Goal: Task Accomplishment & Management: Manage account settings

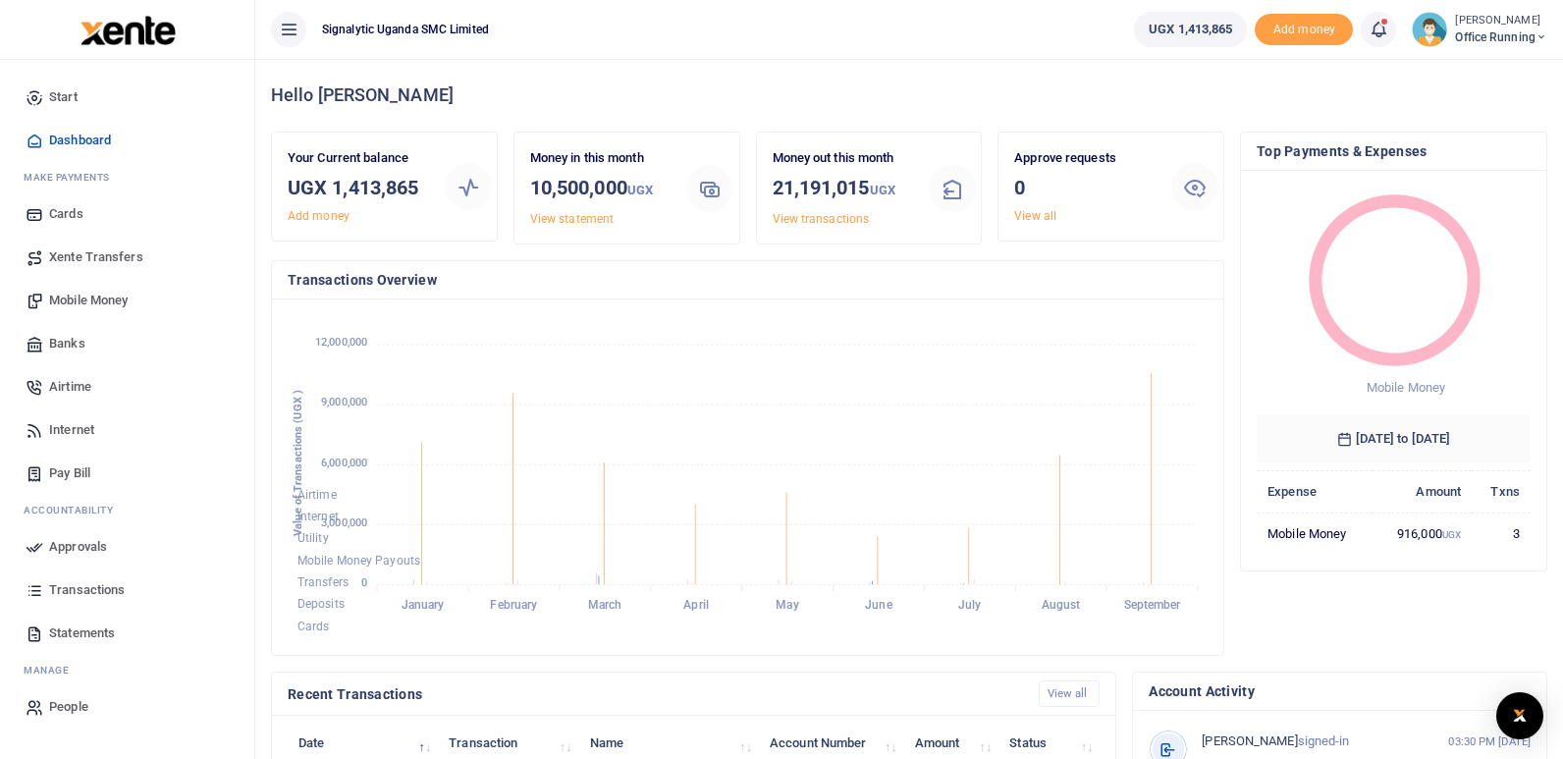
click at [578, 77] on div "Hello Elvis" at bounding box center [909, 95] width 1276 height 73
click at [100, 301] on span "Mobile Money" at bounding box center [88, 301] width 79 height 20
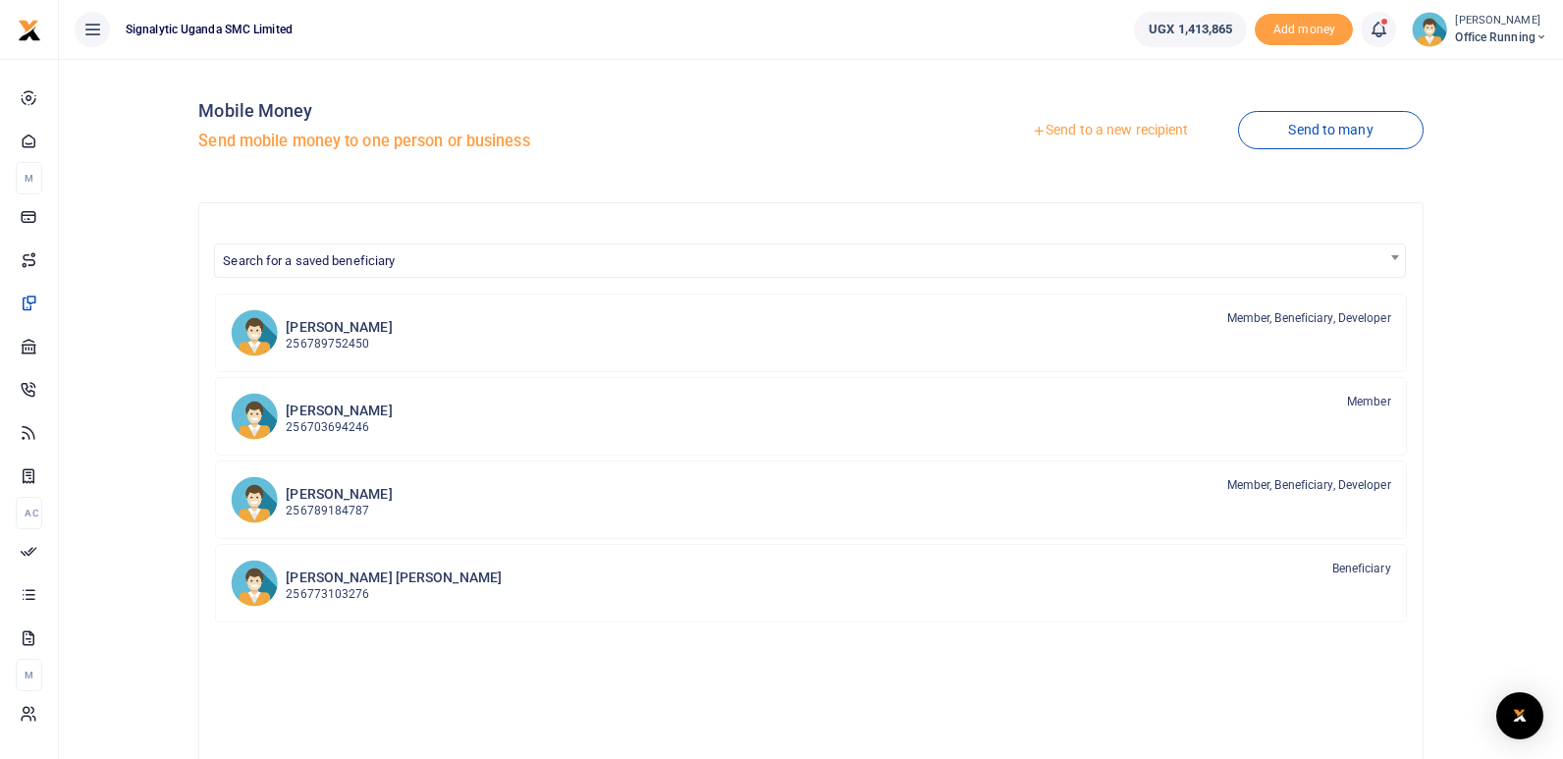
click at [1119, 130] on link "Send to a new recipient" at bounding box center [1110, 130] width 256 height 35
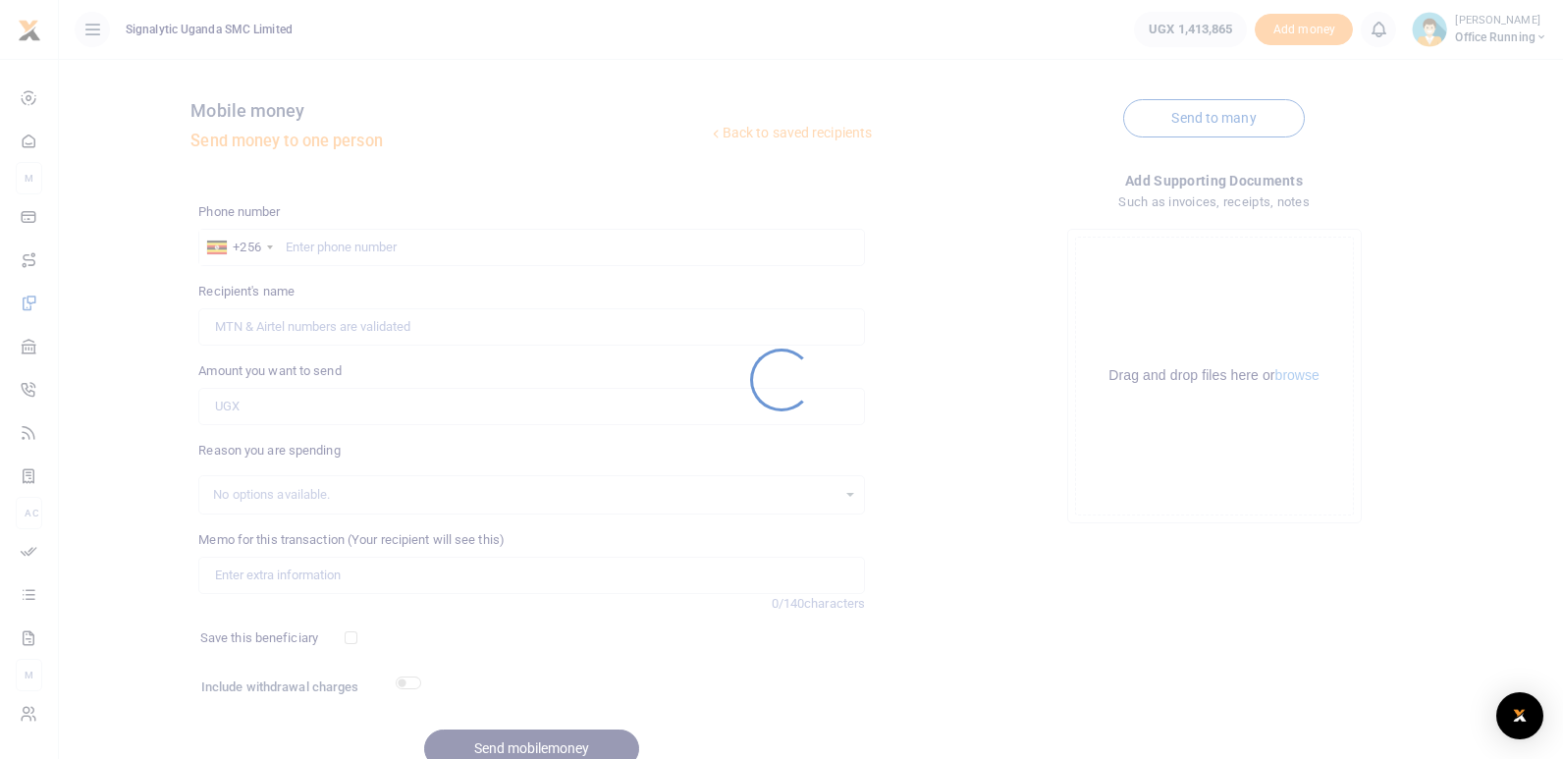
click at [413, 252] on div at bounding box center [781, 379] width 1563 height 759
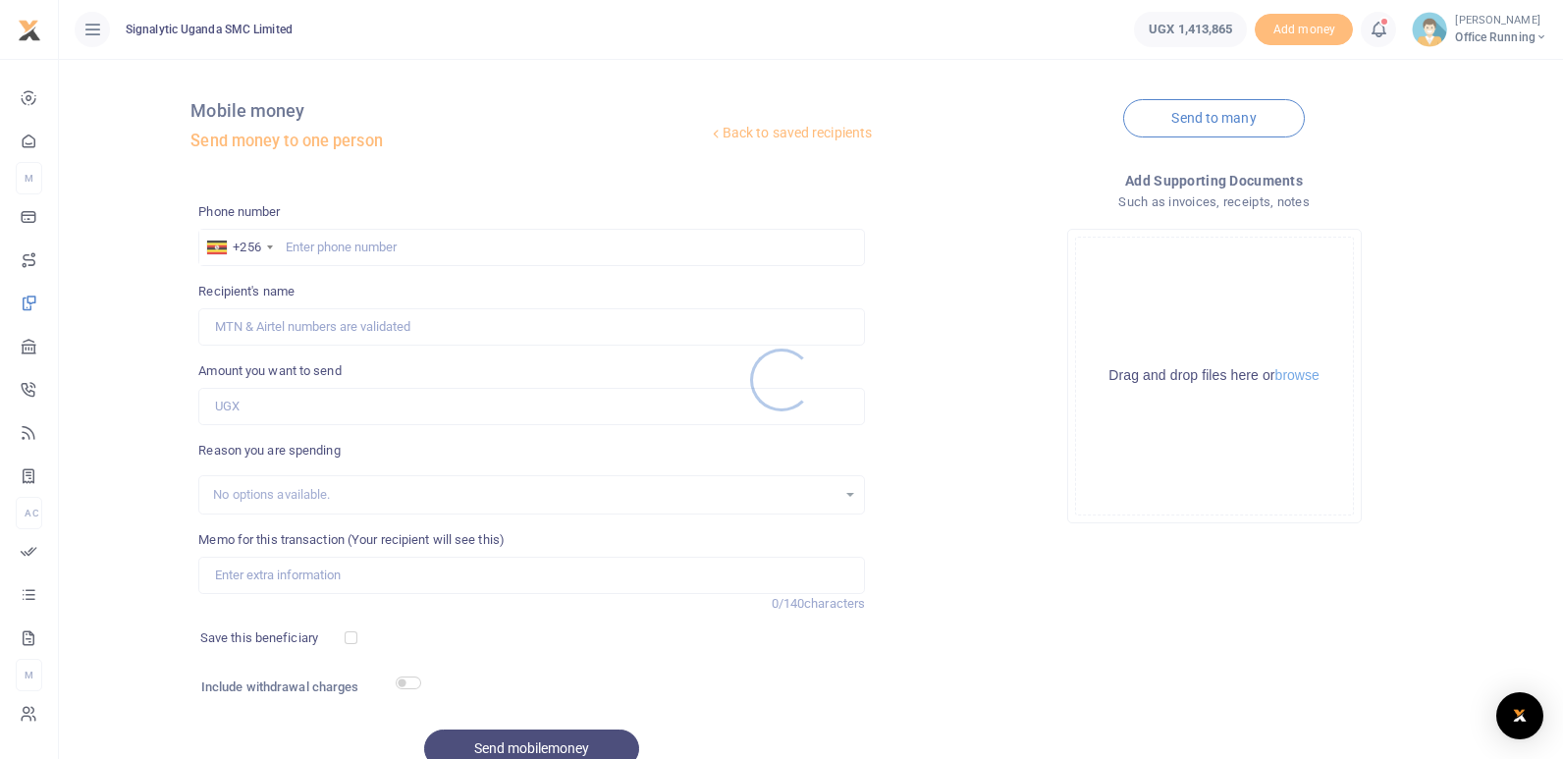
click at [395, 251] on div at bounding box center [781, 379] width 1563 height 759
click at [426, 248] on div at bounding box center [781, 379] width 1563 height 759
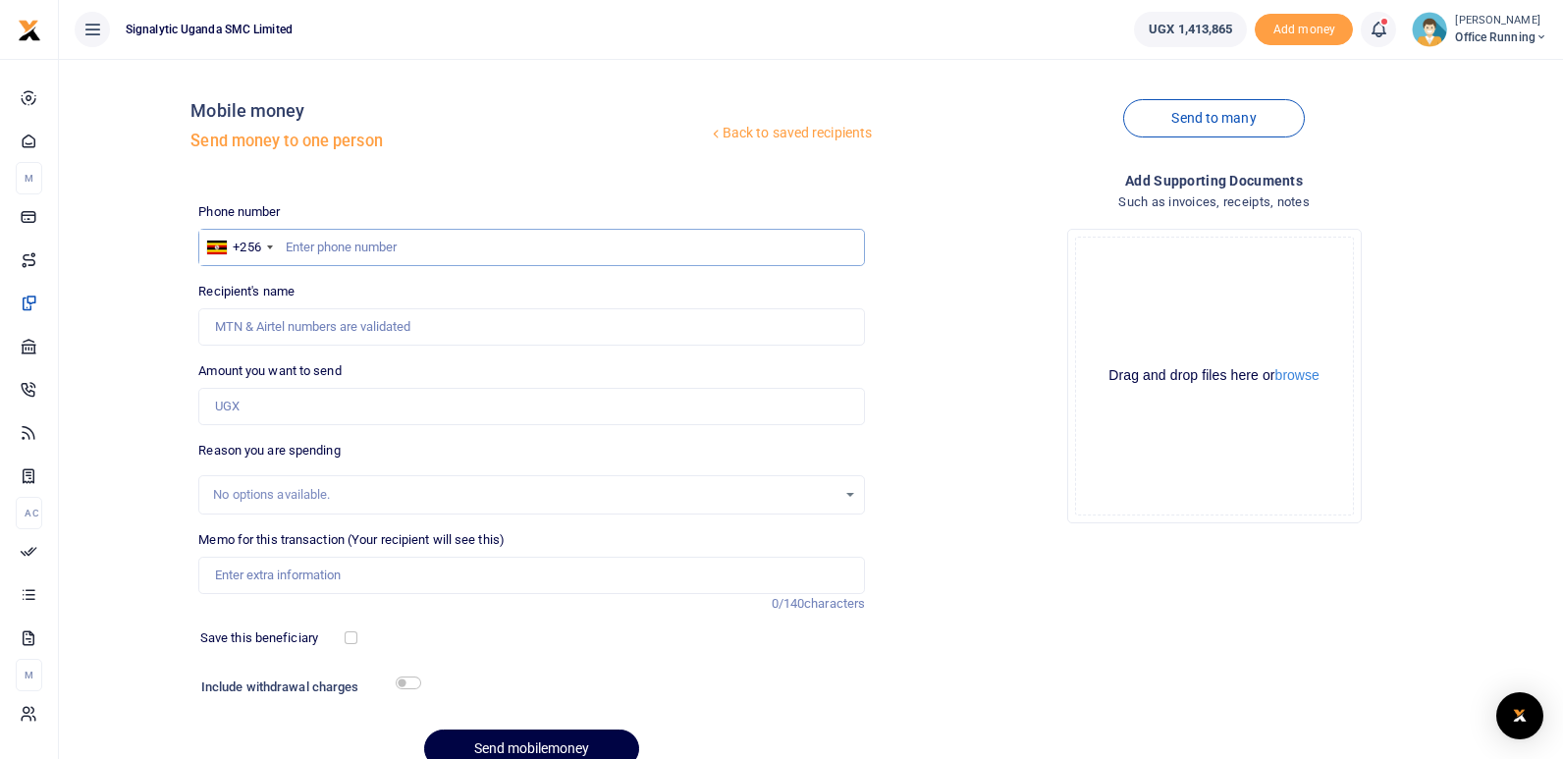
click at [594, 251] on input "text" at bounding box center [531, 247] width 667 height 37
paste input "0774859138"
type input "0774859138"
type input "Jude Anthony Lusambu"
type input "0774859138"
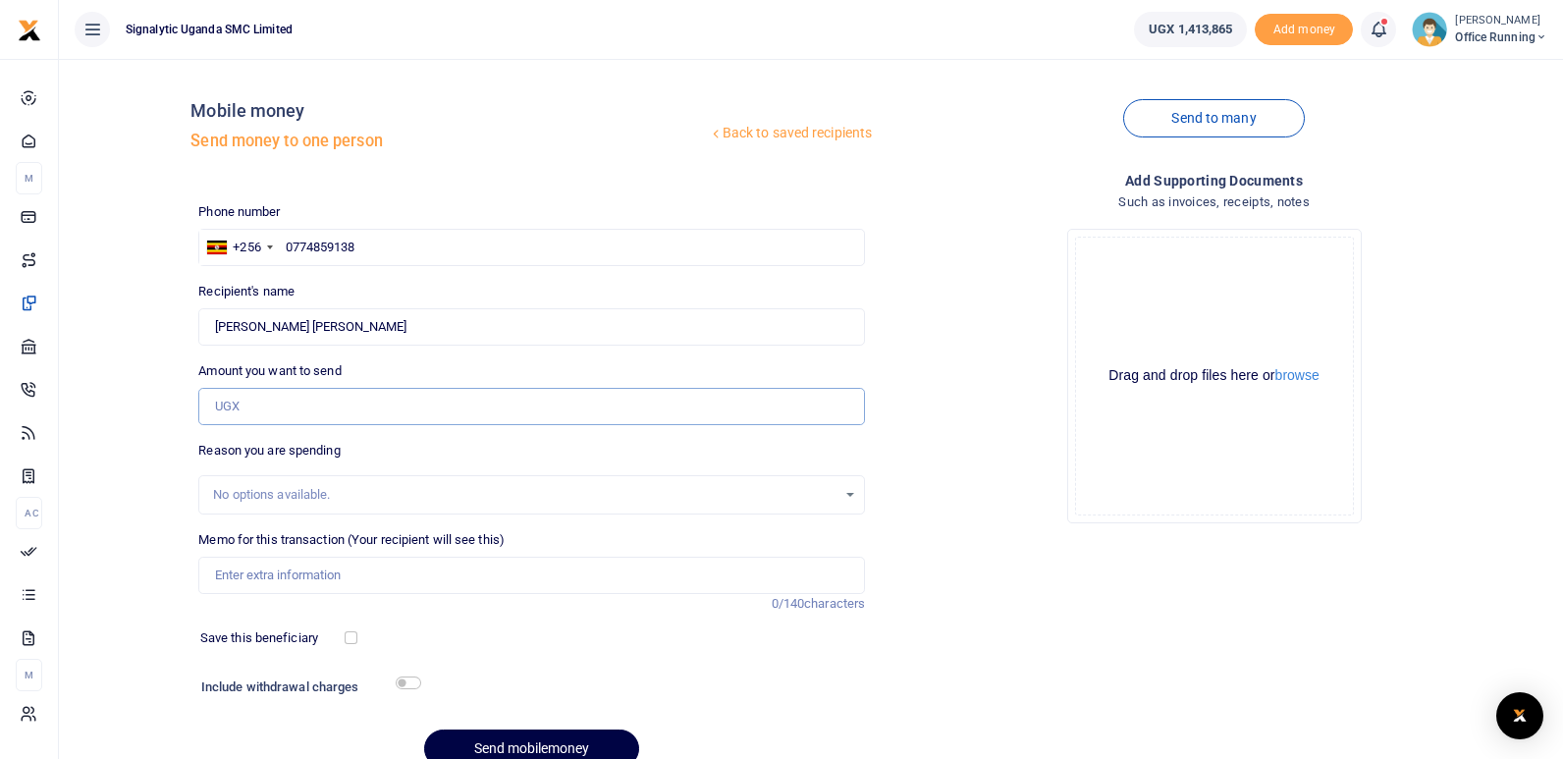
click at [376, 416] on input "Amount you want to send" at bounding box center [531, 406] width 667 height 37
type input "10,000"
click at [370, 573] on input "Memo for this transaction (Your recipient will see this)" at bounding box center [531, 575] width 667 height 37
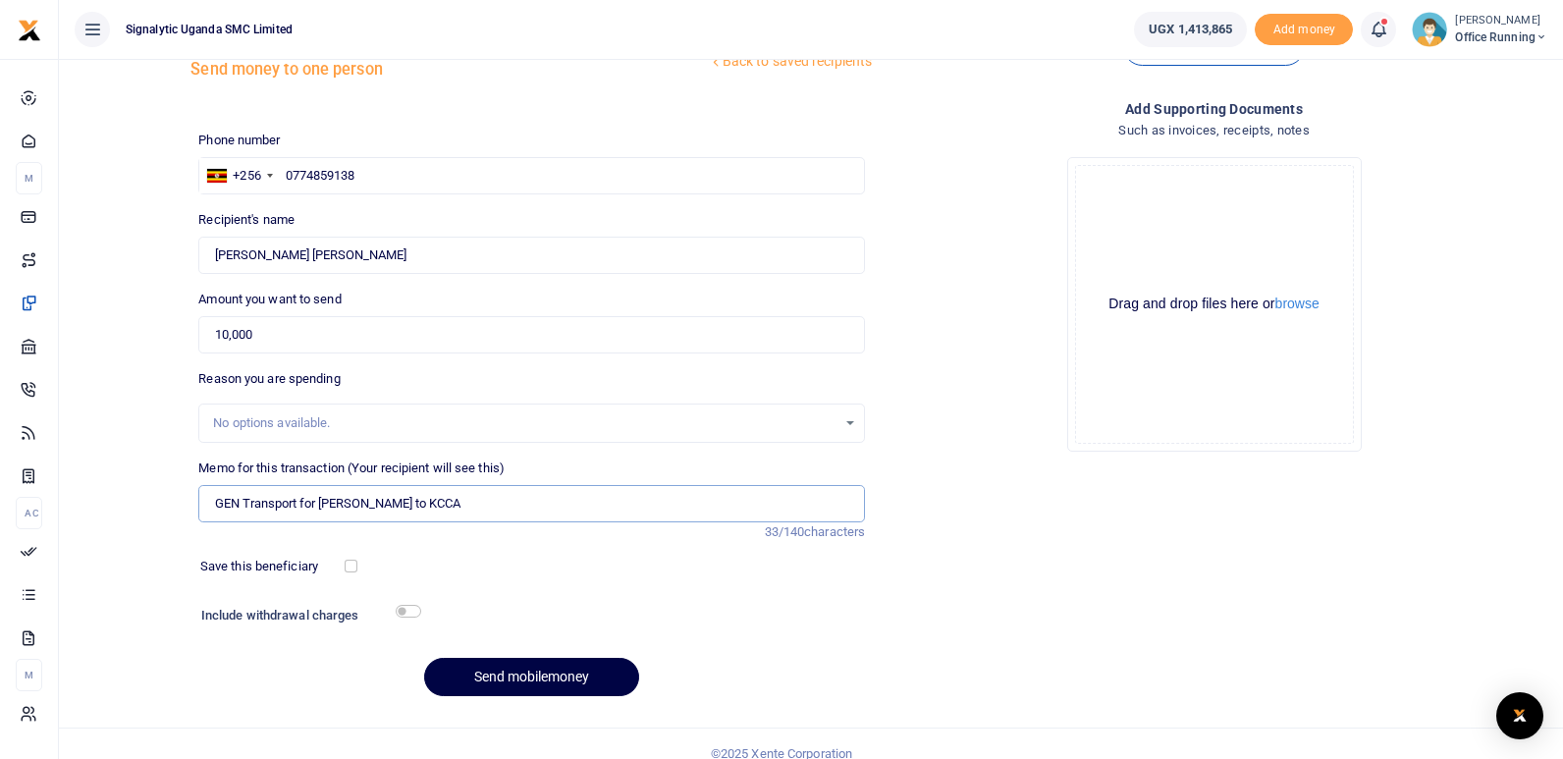
scroll to position [91, 0]
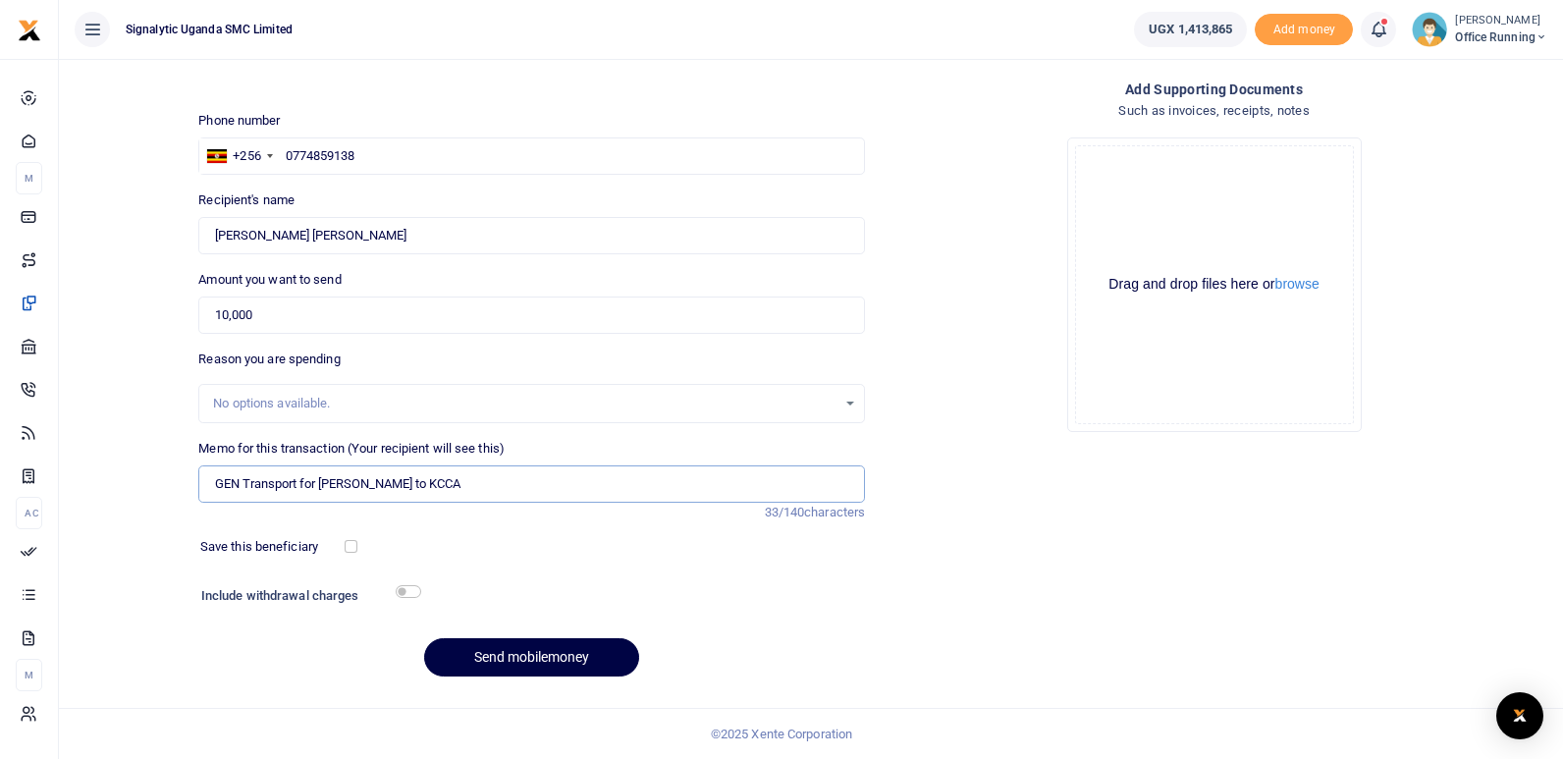
type input "GEN Transport for Anthony to KCCA"
click at [412, 587] on input "checkbox" at bounding box center [409, 591] width 26 height 13
checkbox input "true"
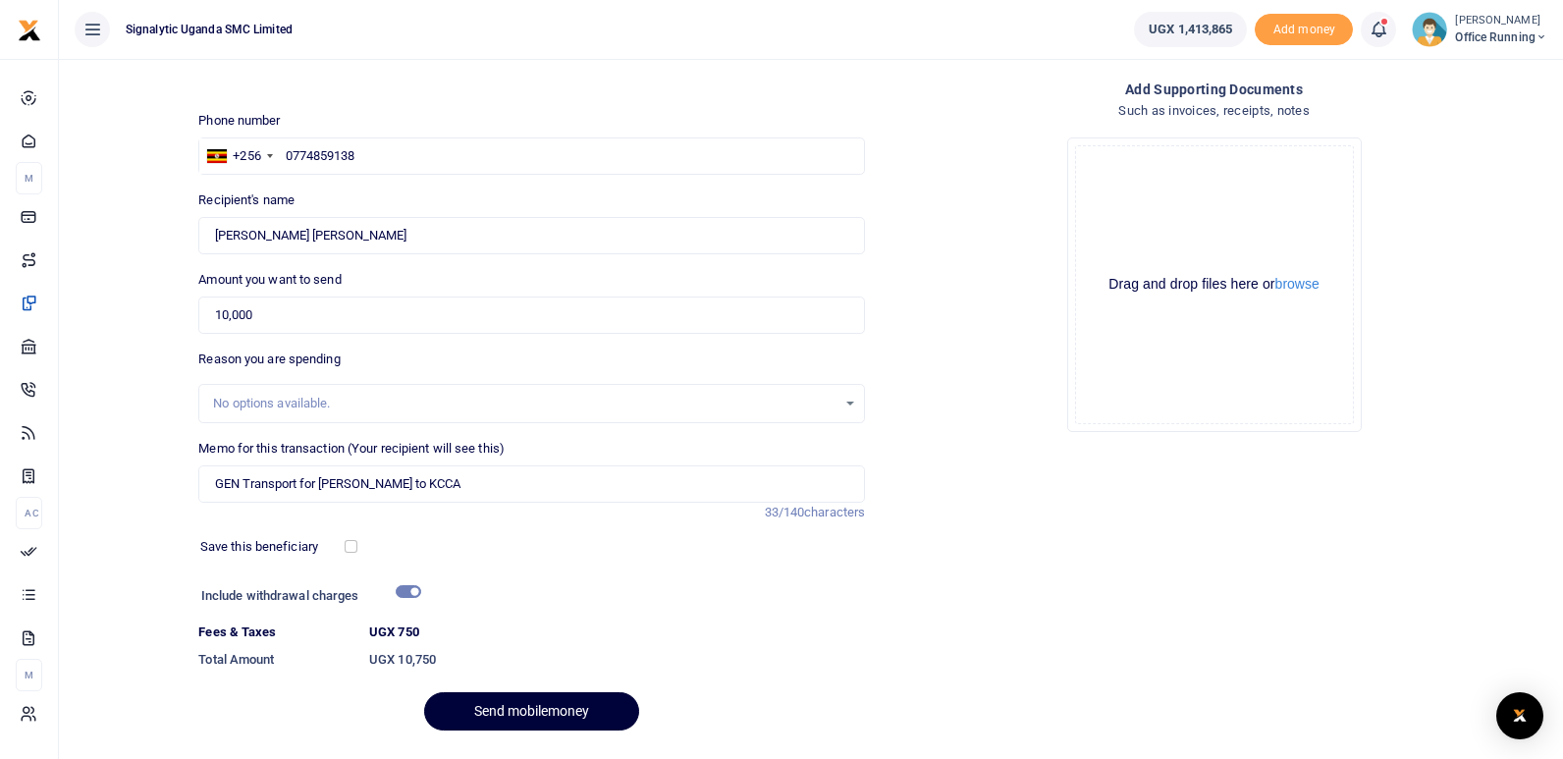
click at [501, 711] on button "Send mobilemoney" at bounding box center [531, 711] width 215 height 38
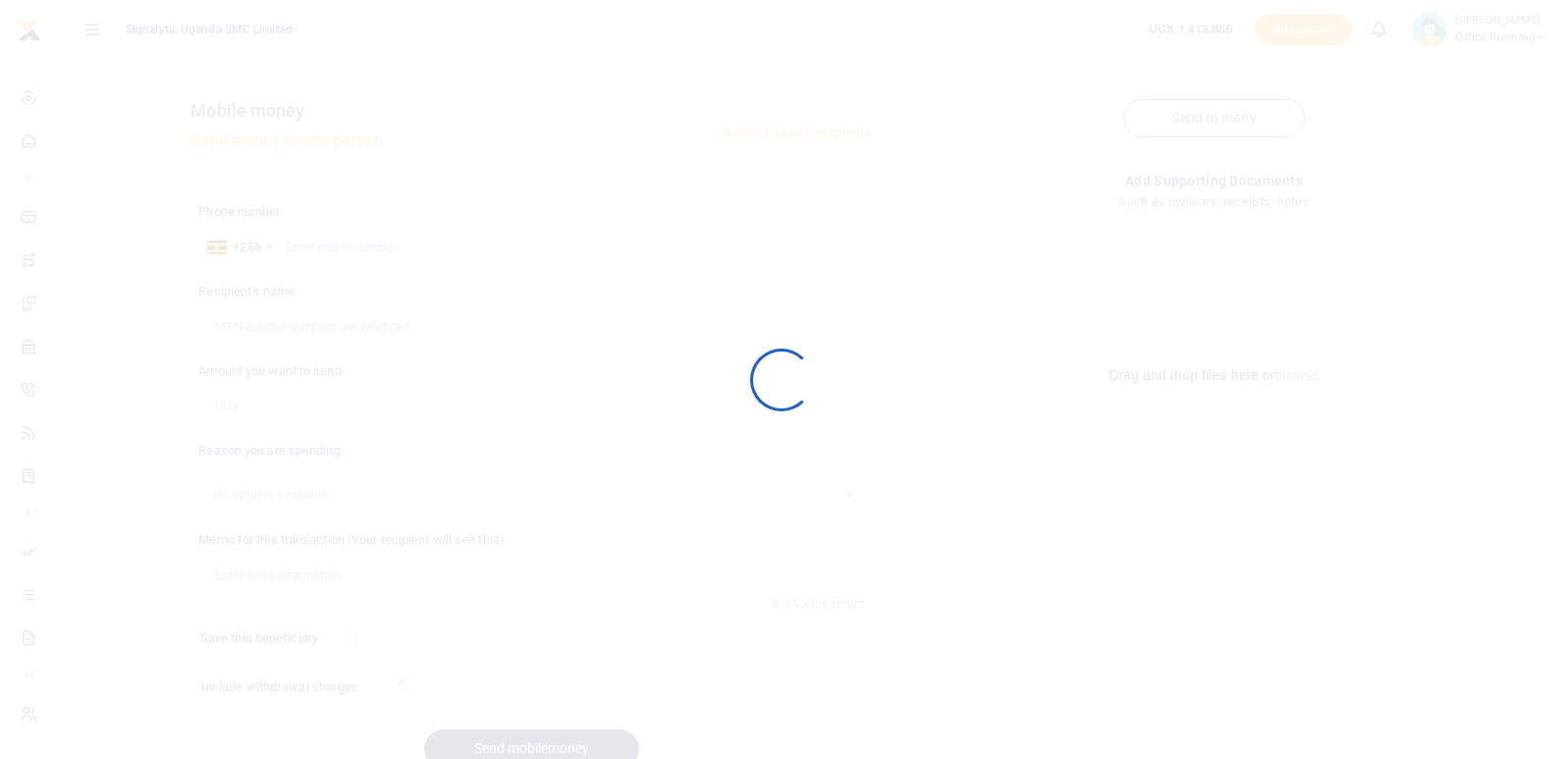
scroll to position [91, 0]
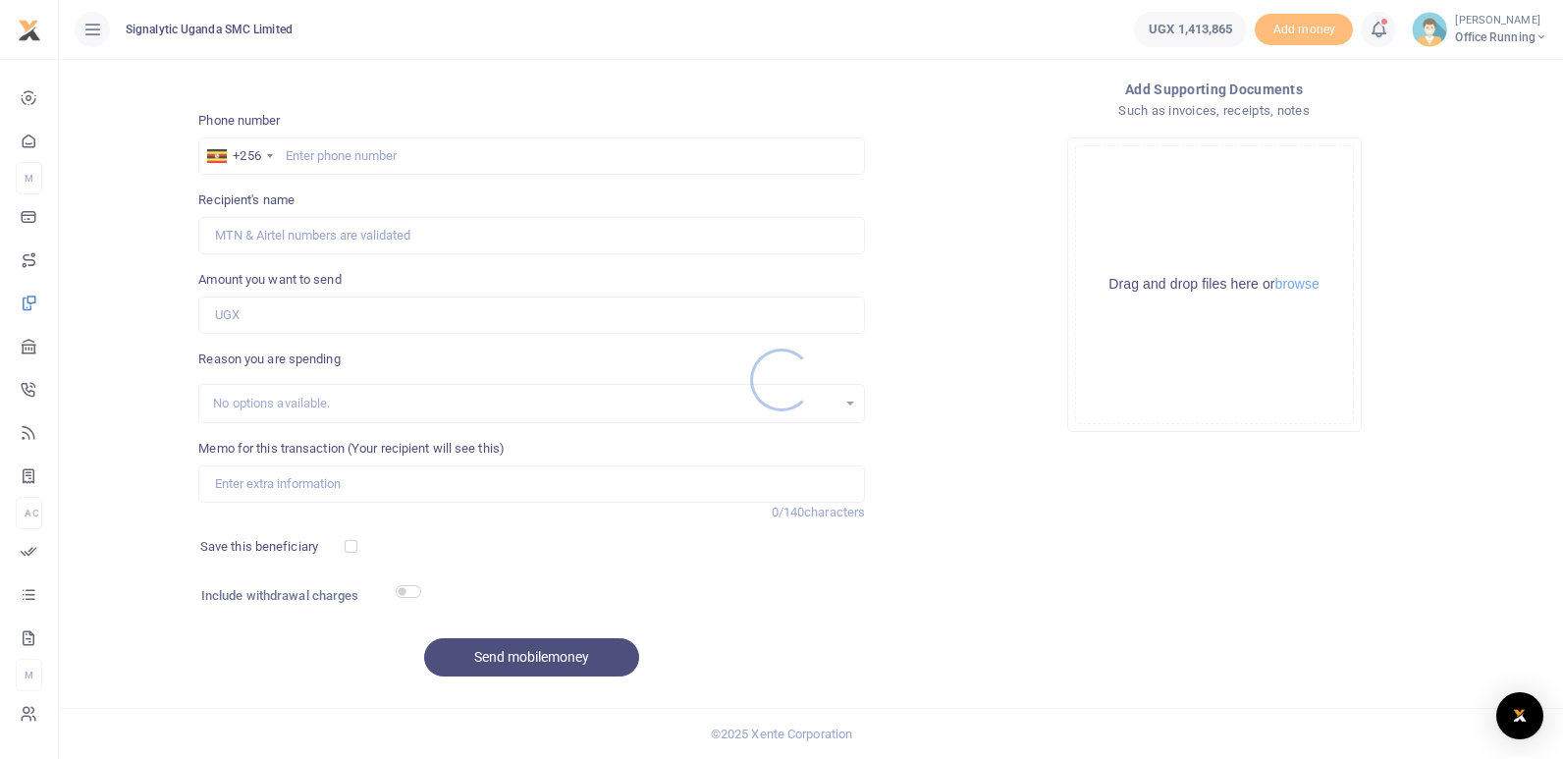
click at [79, 34] on div at bounding box center [781, 379] width 1563 height 759
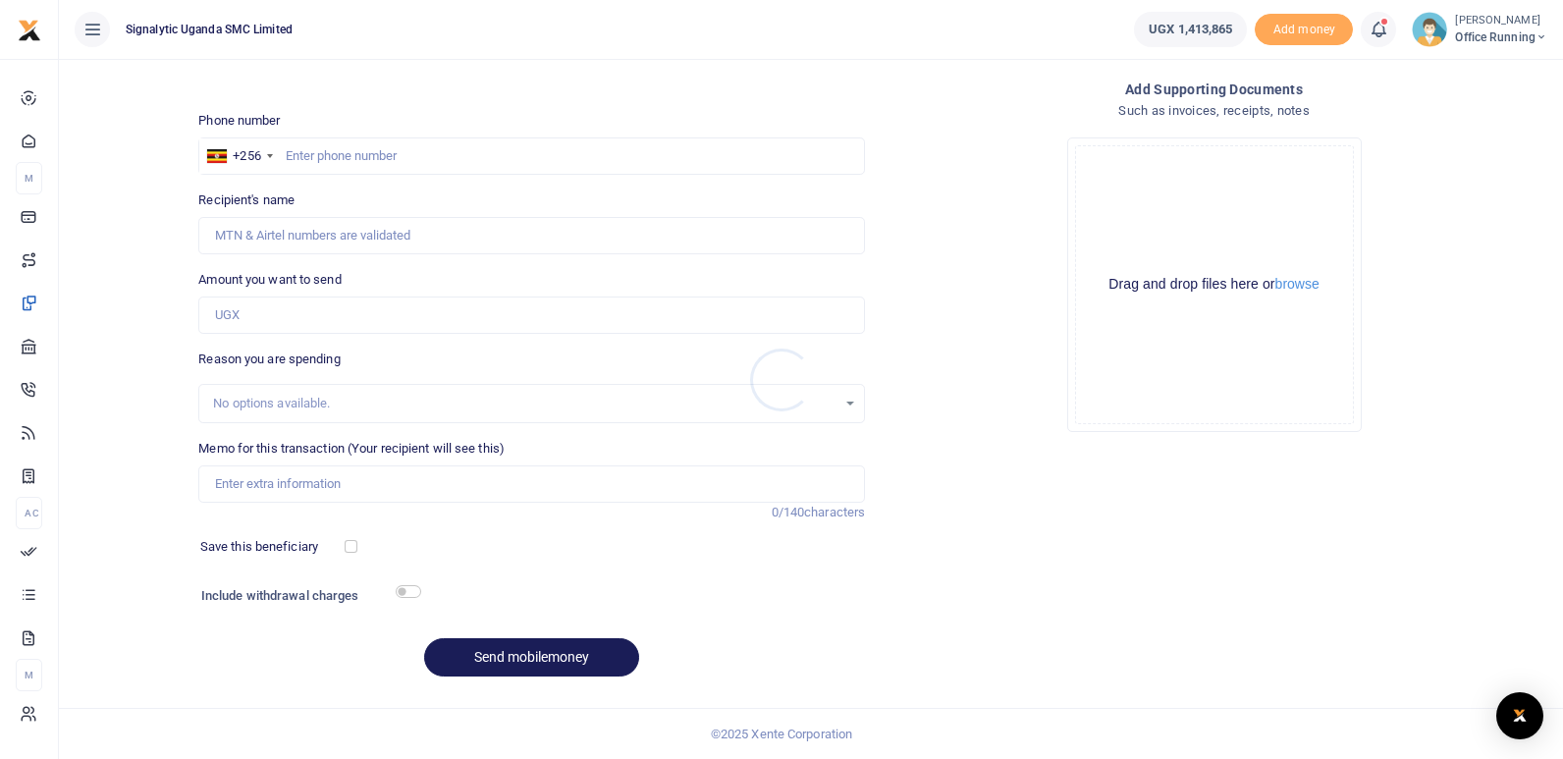
click at [92, 27] on div at bounding box center [781, 379] width 1563 height 759
click at [96, 34] on icon at bounding box center [92, 30] width 20 height 22
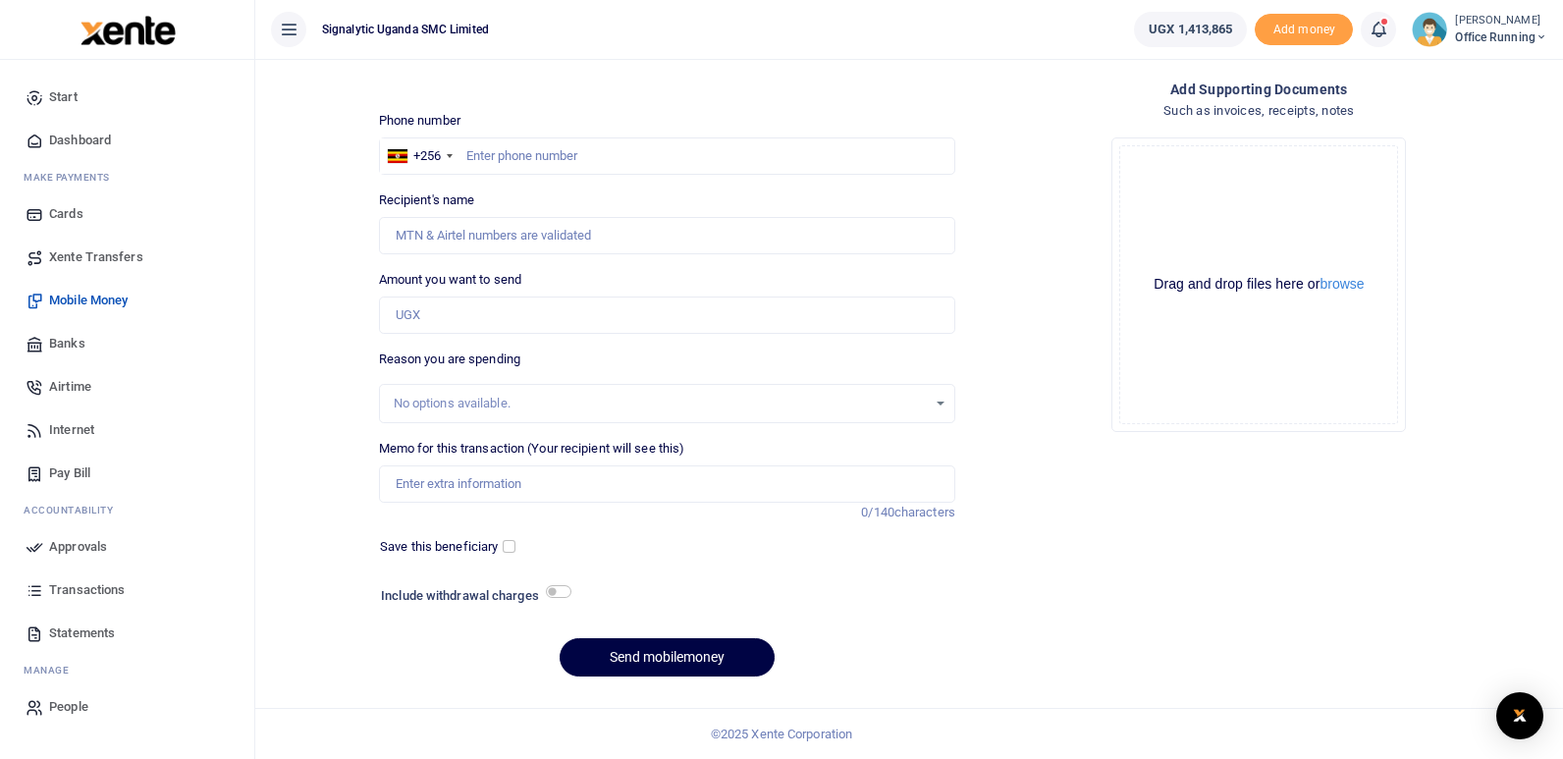
click at [82, 542] on span "Approvals" at bounding box center [78, 547] width 58 height 20
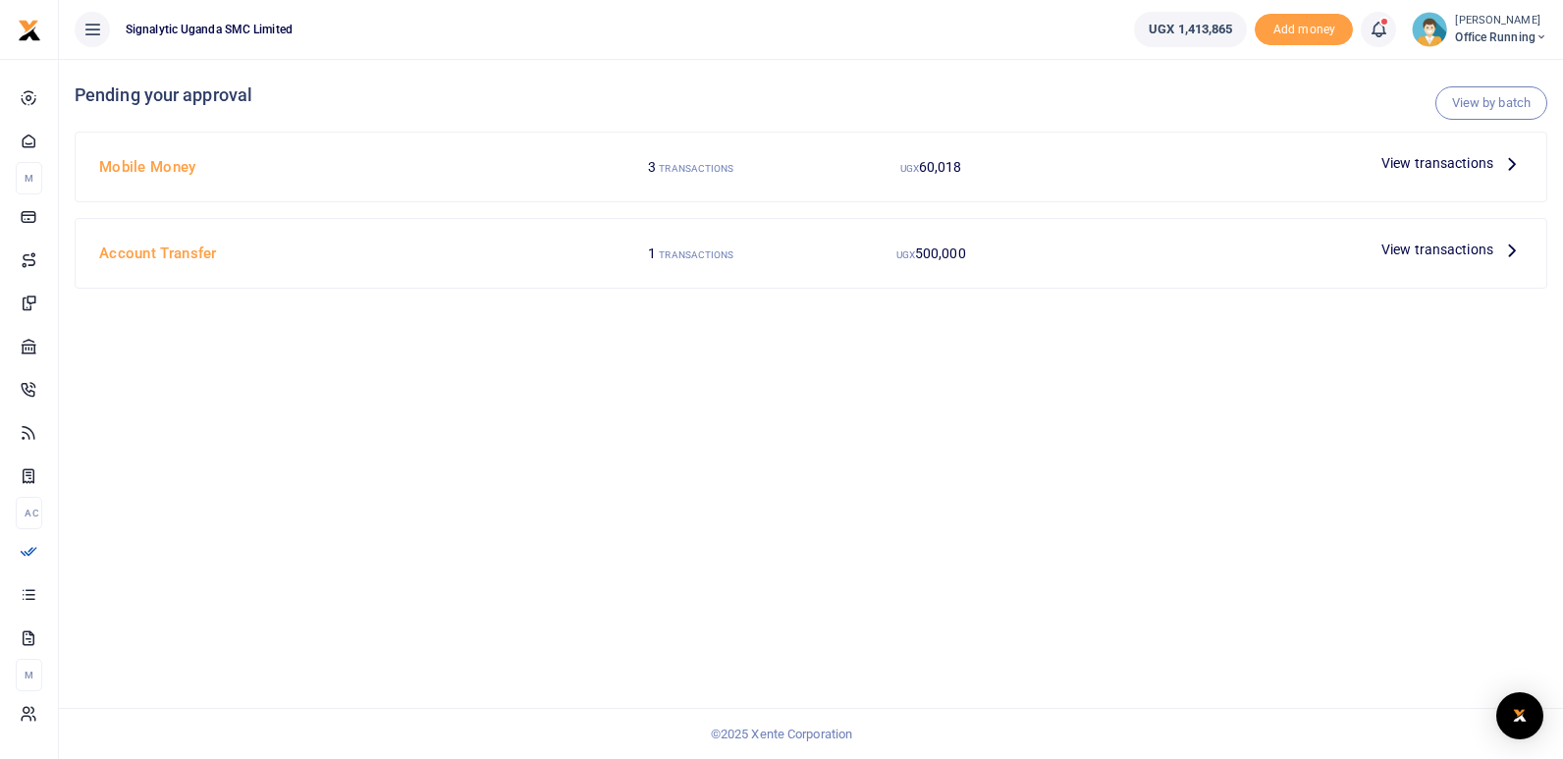
click at [1461, 144] on div "Mobile Money 3 TRANSACTIONS UGX 60,018 View transactions" at bounding box center [811, 167] width 1471 height 69
click at [1460, 158] on span "View transactions" at bounding box center [1437, 163] width 112 height 22
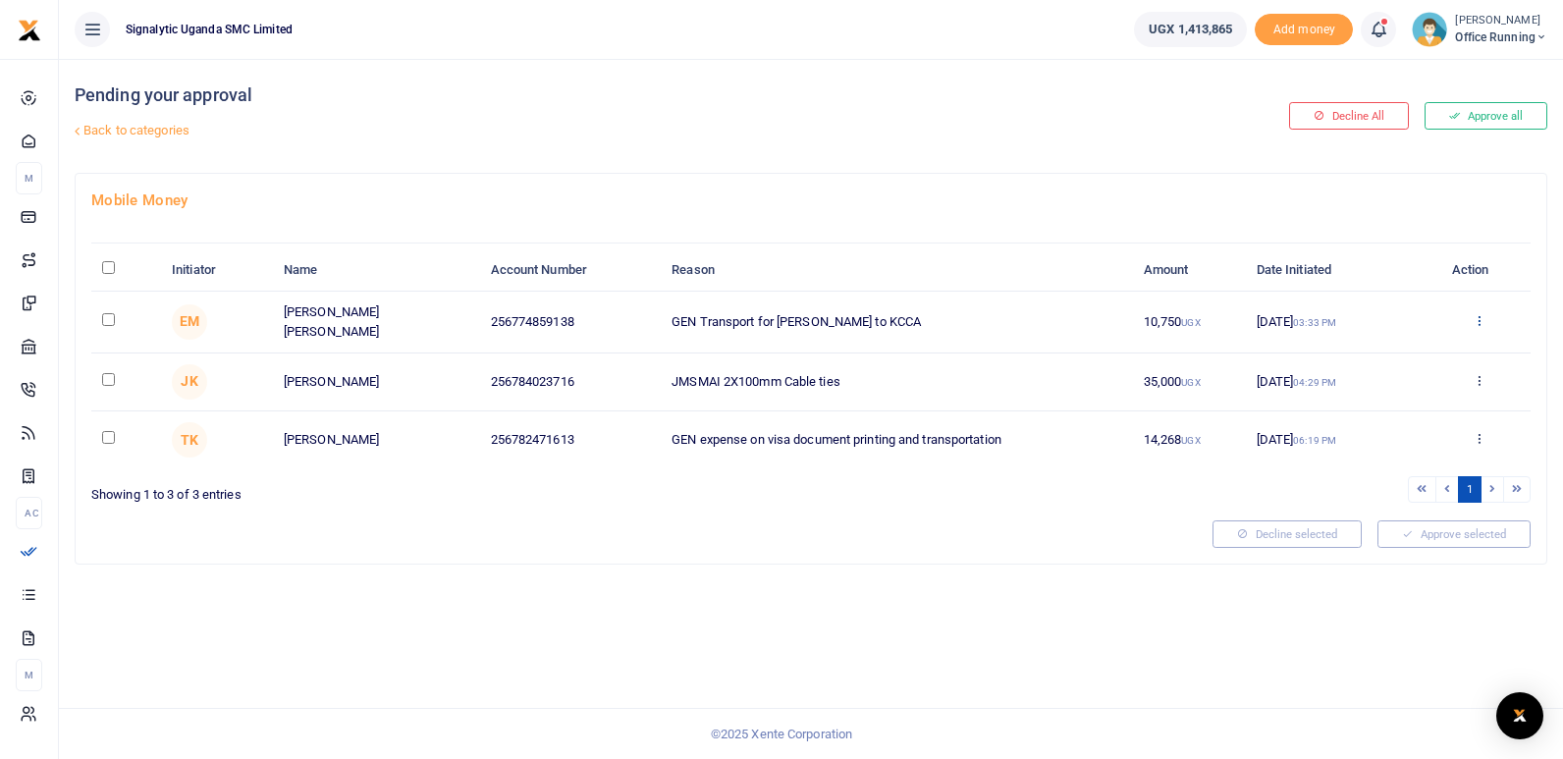
click at [1478, 323] on icon at bounding box center [1479, 320] width 13 height 14
click at [1423, 352] on link "Approve" at bounding box center [1407, 351] width 155 height 27
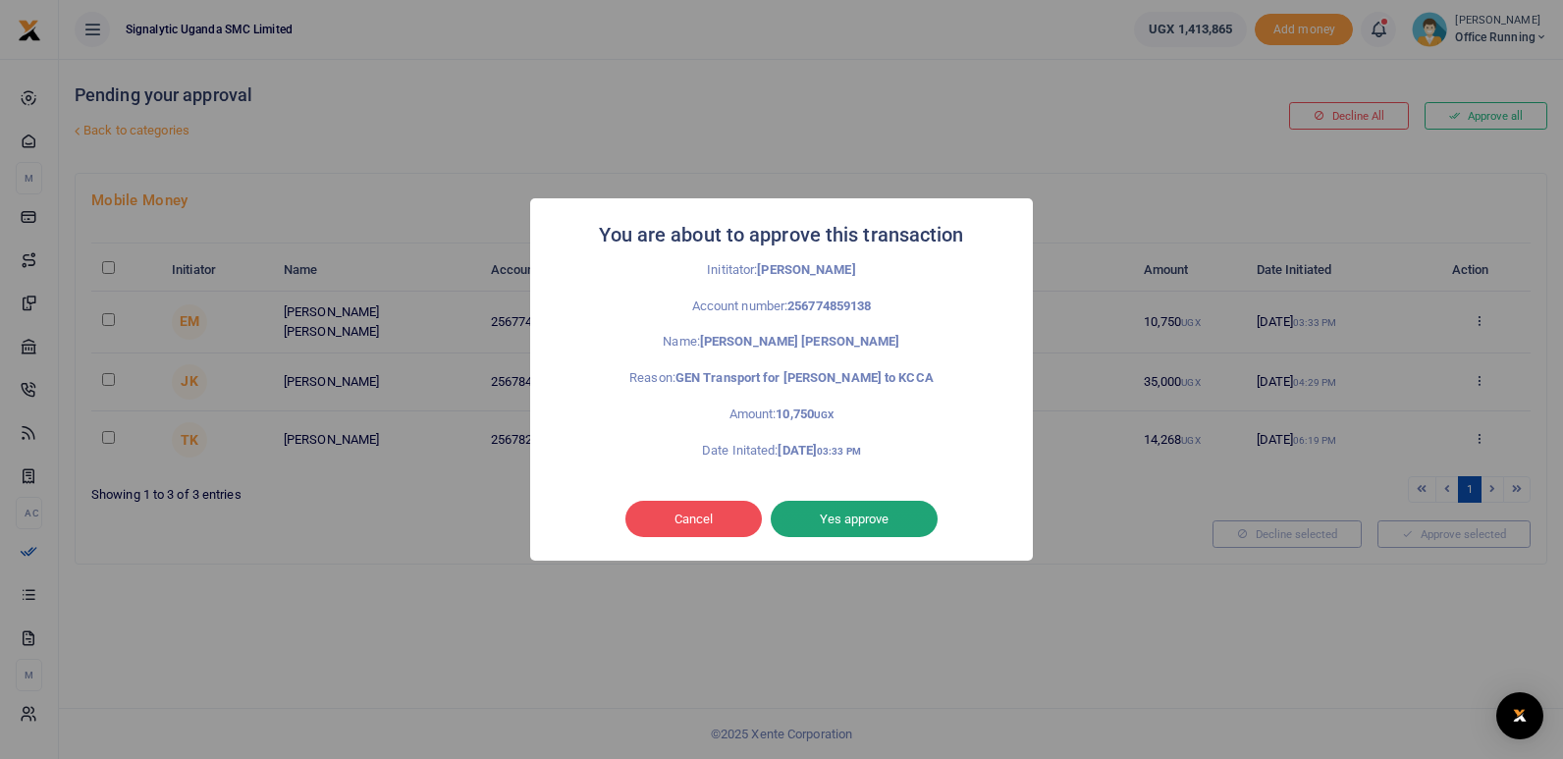
click at [897, 513] on button "Yes approve" at bounding box center [854, 519] width 167 height 37
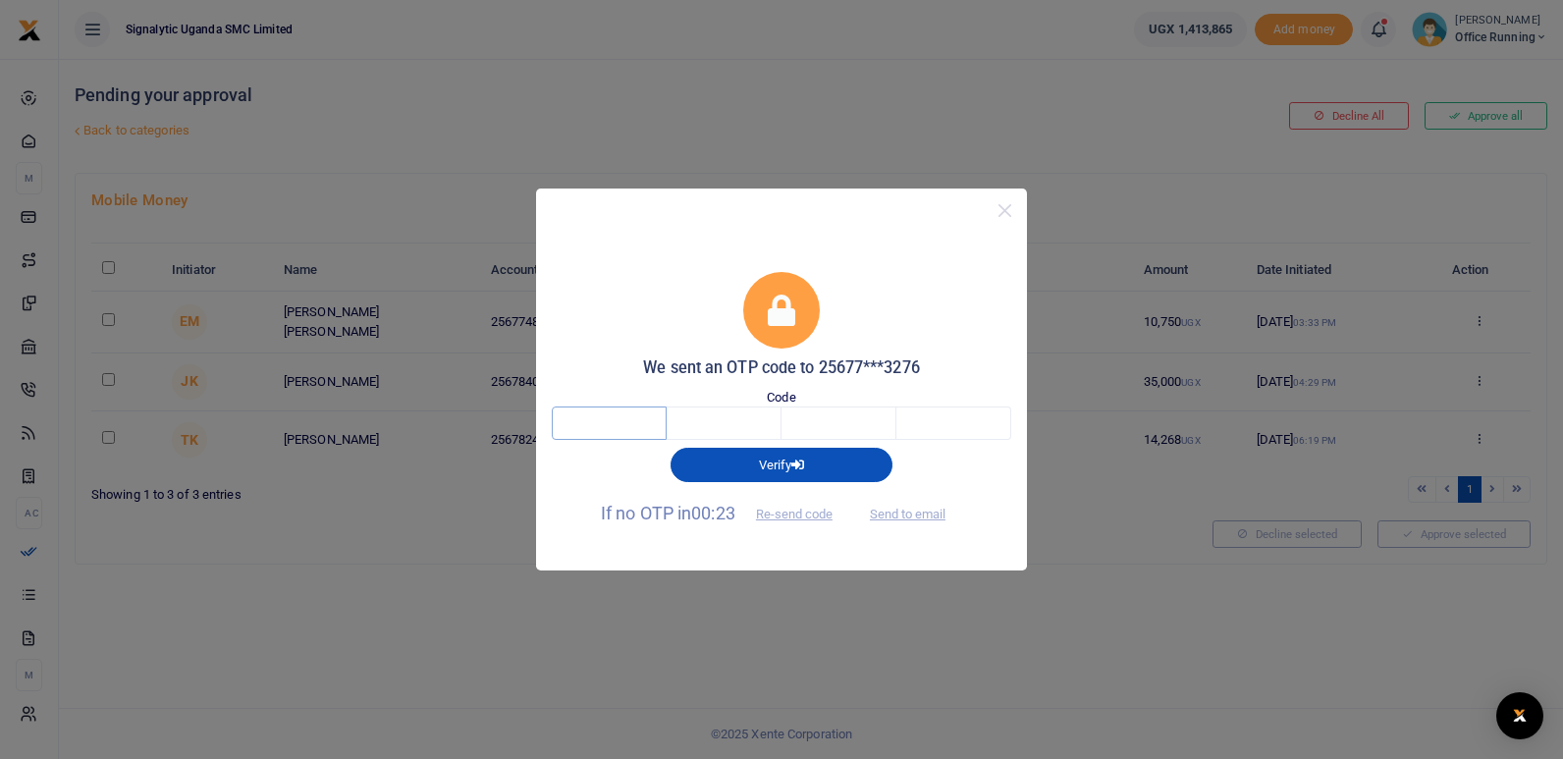
click at [595, 410] on input "text" at bounding box center [609, 422] width 115 height 33
type input "2"
type input "0"
type input "1"
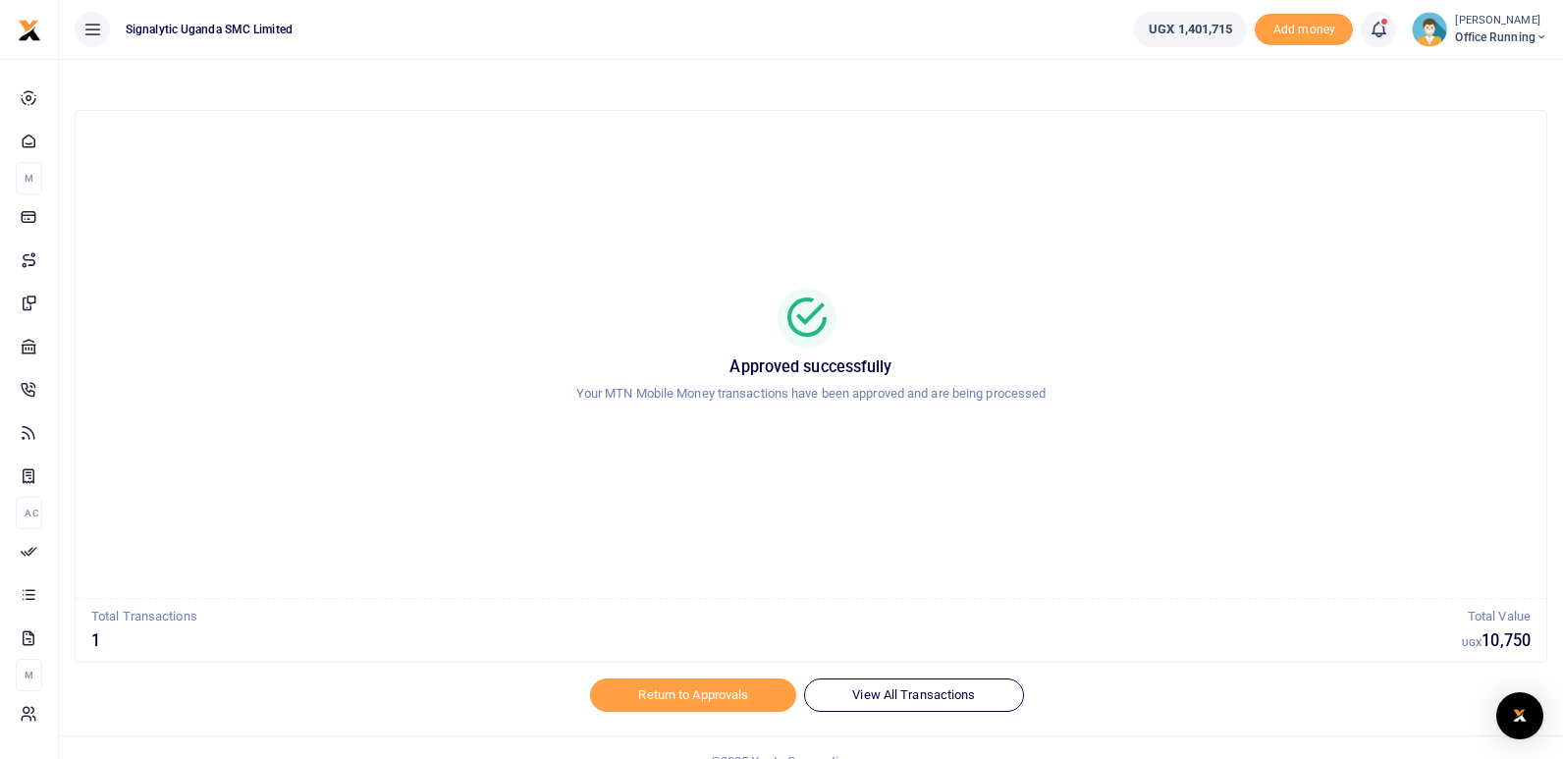
click at [1204, 516] on div "Approved successfully Your MTN Mobile Money transactions have been approved and…" at bounding box center [811, 355] width 1424 height 456
click at [1003, 263] on div "Approved successfully Your MTN Mobile Money transactions have been approved and…" at bounding box center [811, 355] width 1424 height 456
click at [867, 743] on div at bounding box center [782, 747] width 344 height 24
click at [907, 681] on link "View All Transactions" at bounding box center [913, 694] width 219 height 33
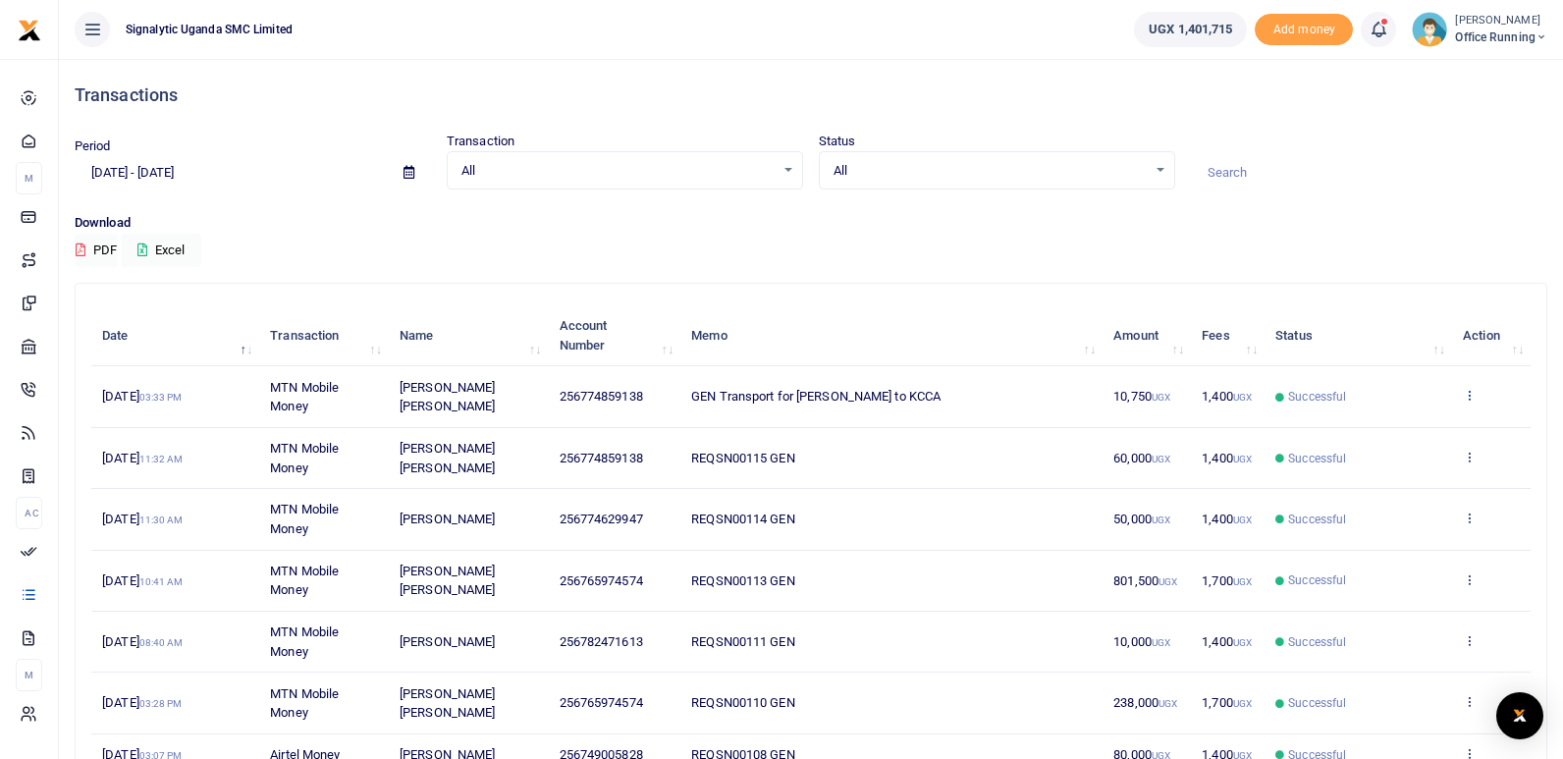
click at [1471, 396] on icon at bounding box center [1469, 395] width 13 height 14
click at [1426, 431] on link "View details" at bounding box center [1397, 427] width 155 height 27
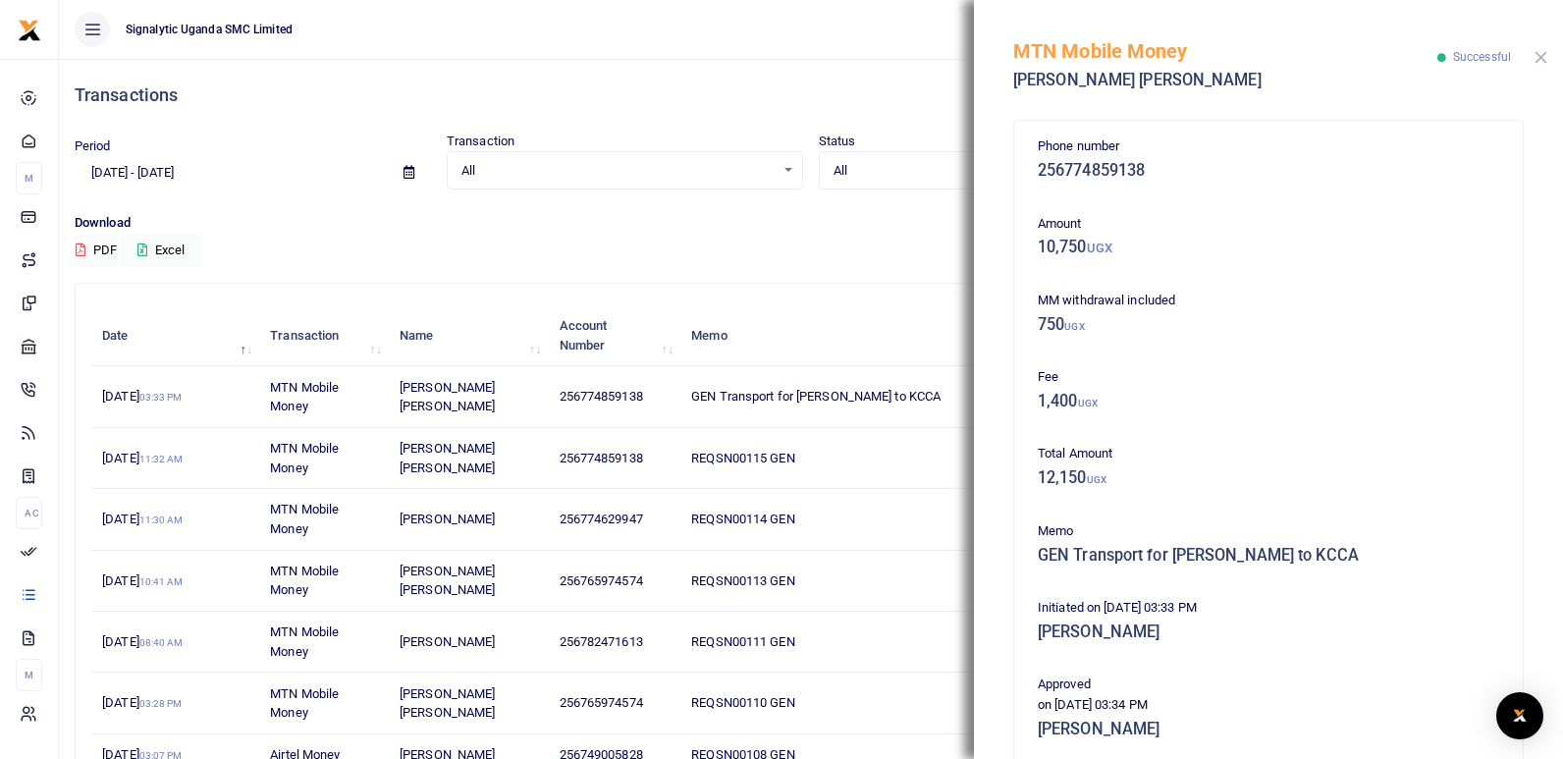
click at [1541, 60] on button "Close" at bounding box center [1541, 57] width 13 height 13
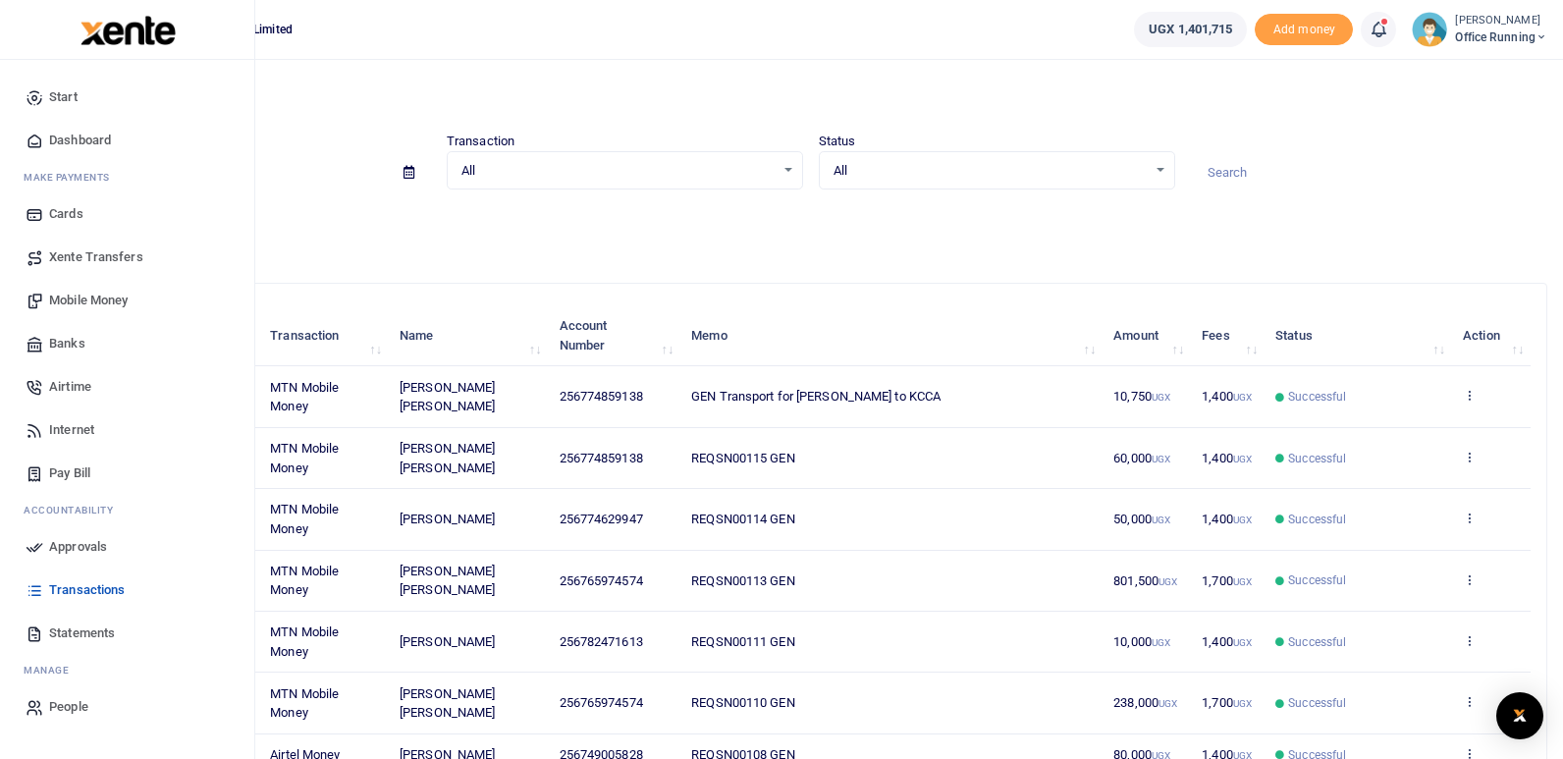
click at [99, 296] on span "Mobile Money" at bounding box center [88, 301] width 79 height 20
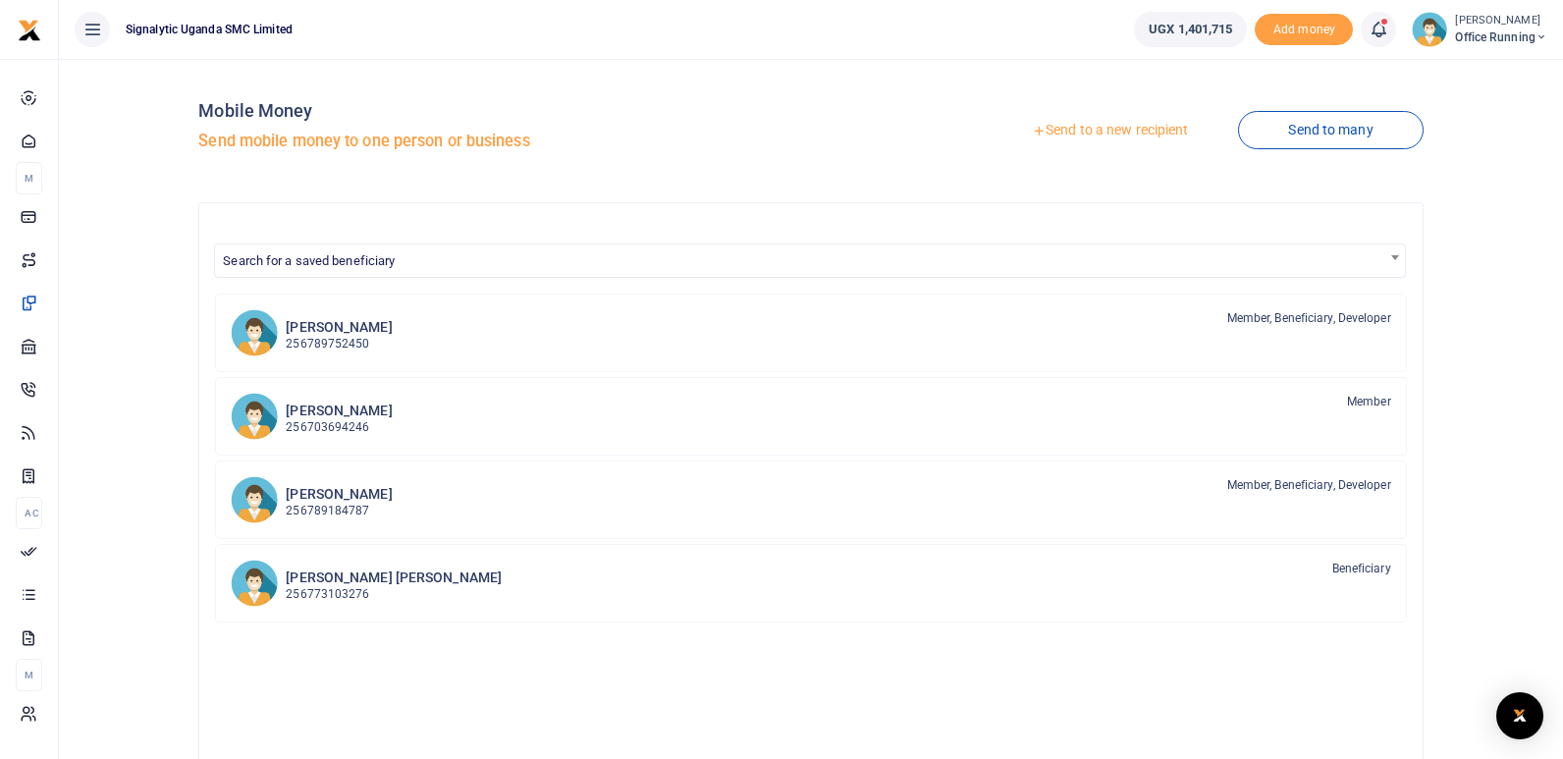
click at [1121, 130] on link "Send to a new recipient" at bounding box center [1110, 130] width 256 height 35
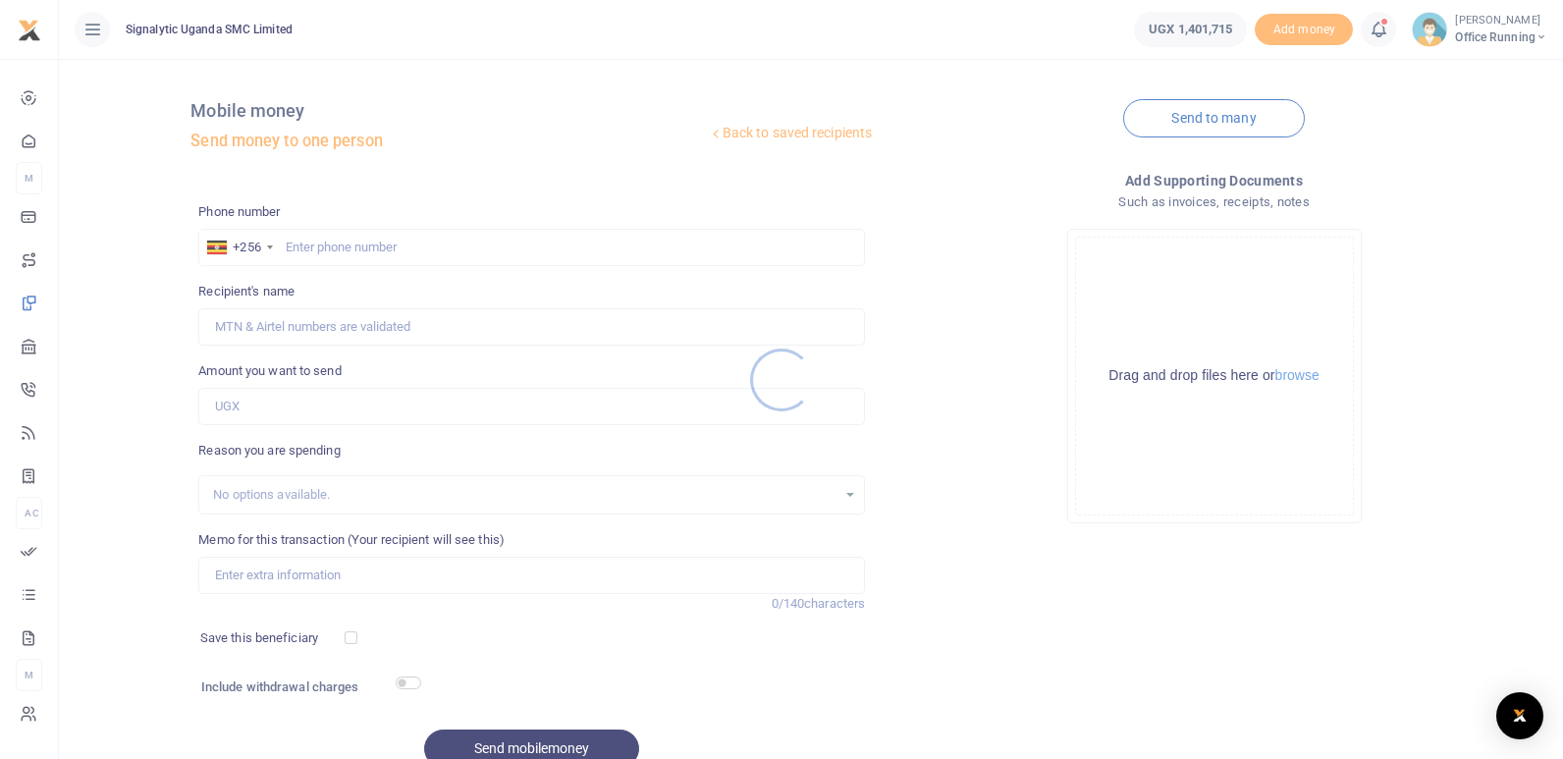
click at [317, 582] on div at bounding box center [781, 379] width 1563 height 759
click at [314, 572] on div at bounding box center [781, 379] width 1563 height 759
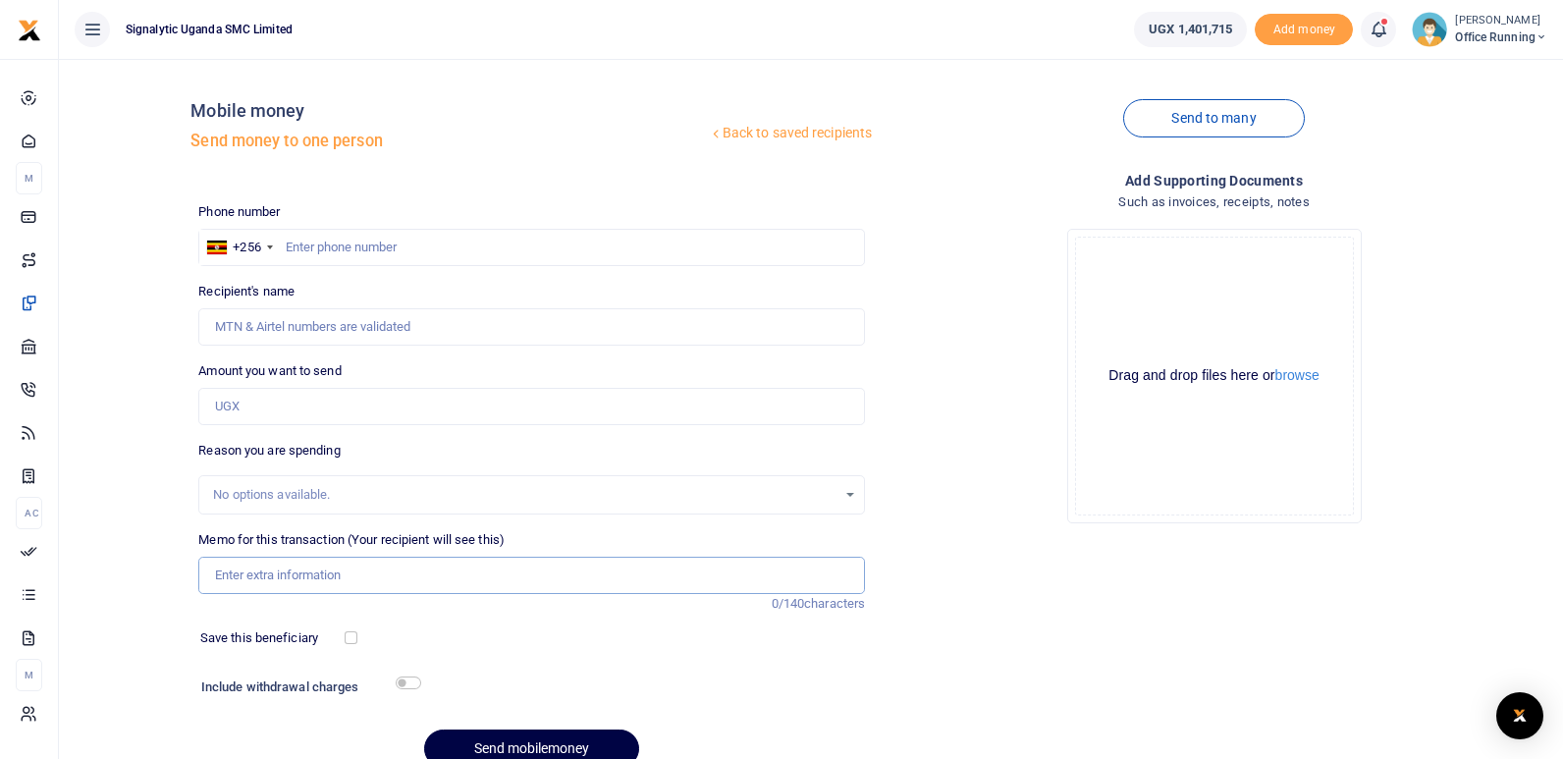
click at [280, 565] on input "Memo for this transaction (Your recipient will see this)" at bounding box center [531, 575] width 667 height 37
paste input "REQSN00105"
type input "STRMAI TSP Transport to REQSN00105"
click at [336, 409] on input "Amount you want to send" at bounding box center [531, 406] width 667 height 37
type input "150,000"
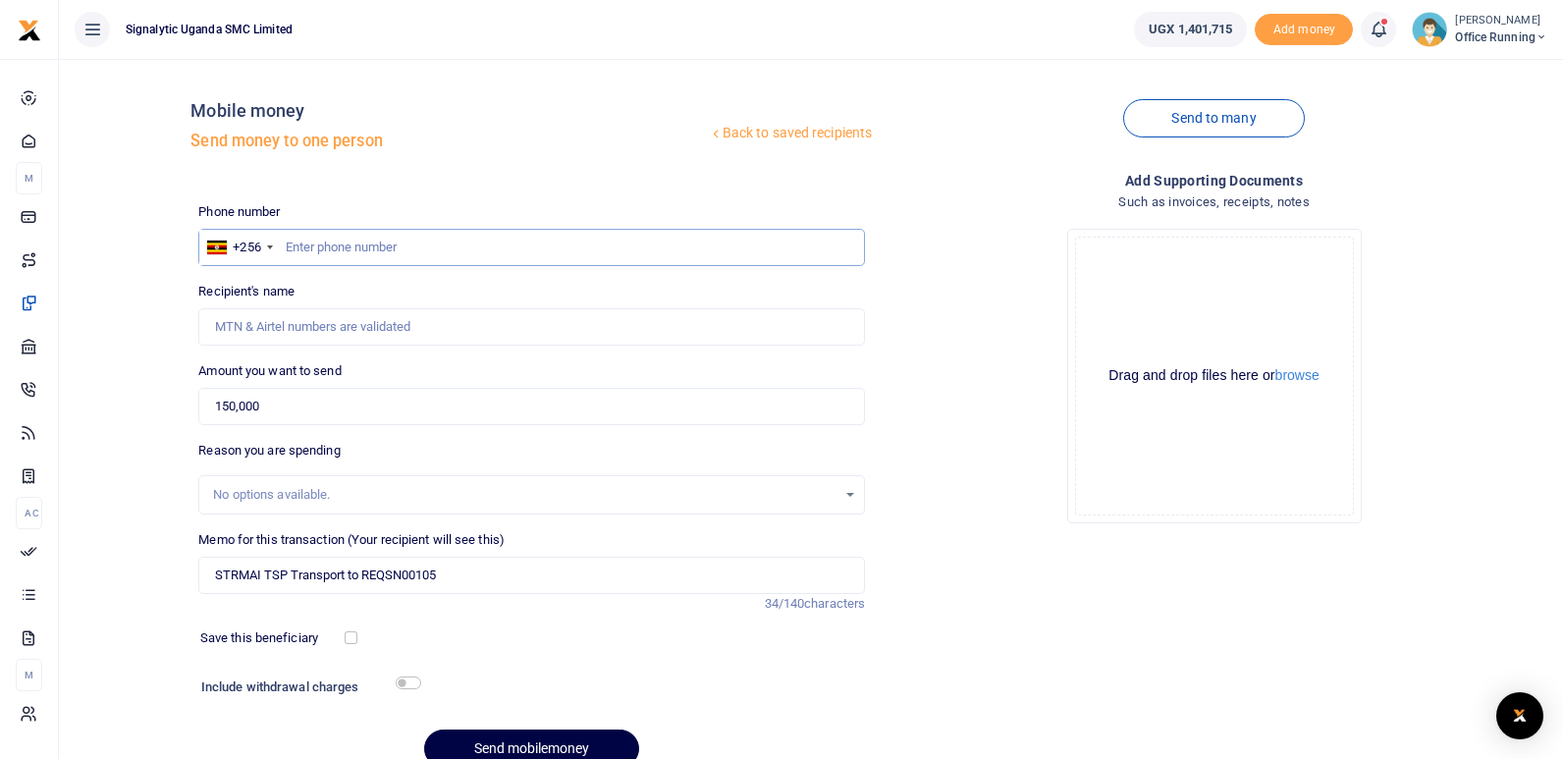
click at [365, 238] on input "text" at bounding box center [531, 247] width 667 height 37
paste input "0700 503023"
click at [319, 249] on input "0700 503023" at bounding box center [531, 247] width 667 height 37
type input "0700503023"
type input "Carol Nazziwa"
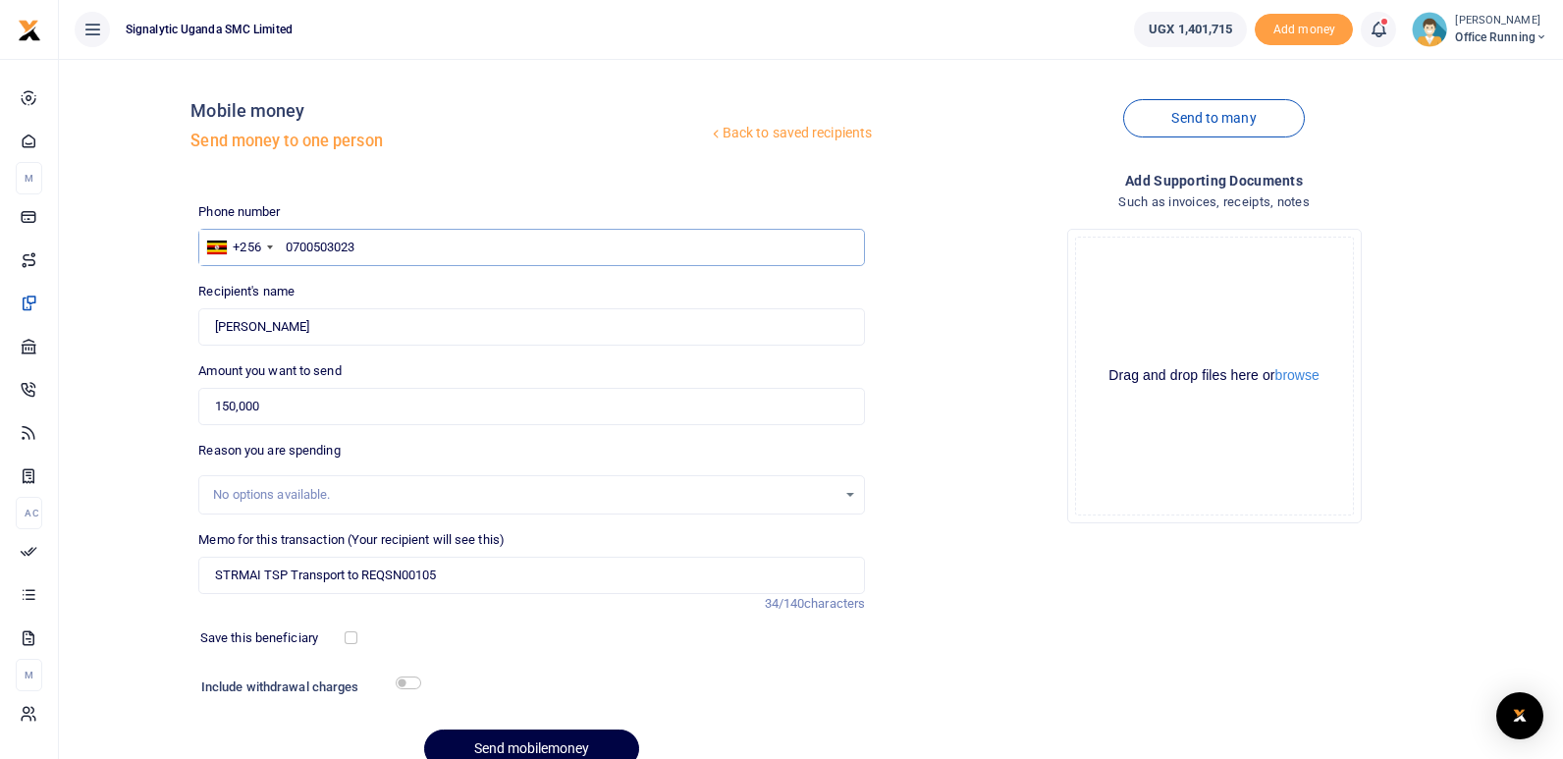
type input "0700503023"
click at [172, 575] on div "Back to saved recipients Mobile money Send money to one person Send to many Pho…" at bounding box center [811, 429] width 1488 height 709
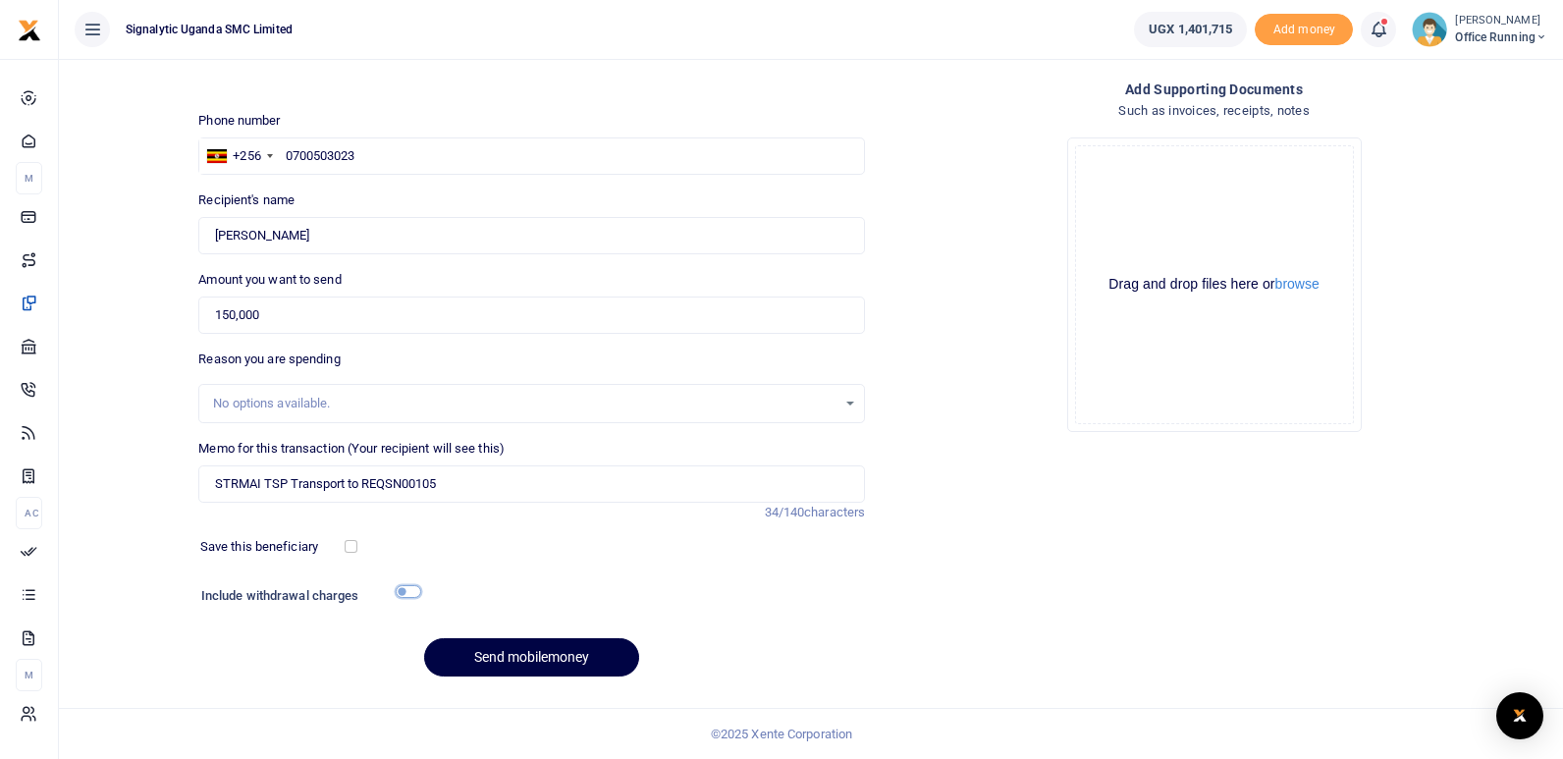
click at [404, 596] on input "checkbox" at bounding box center [409, 591] width 26 height 13
checkbox input "true"
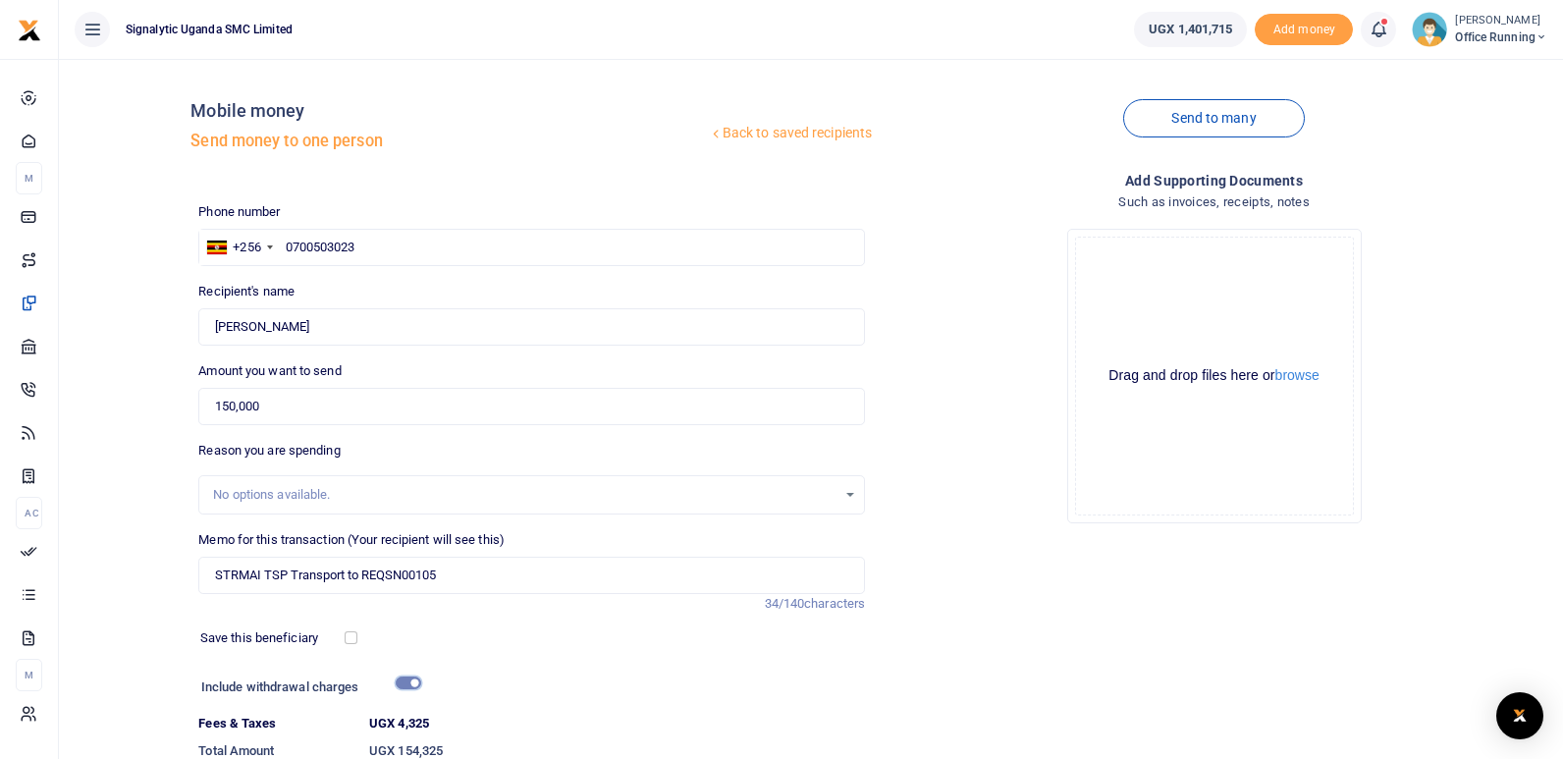
scroll to position [145, 0]
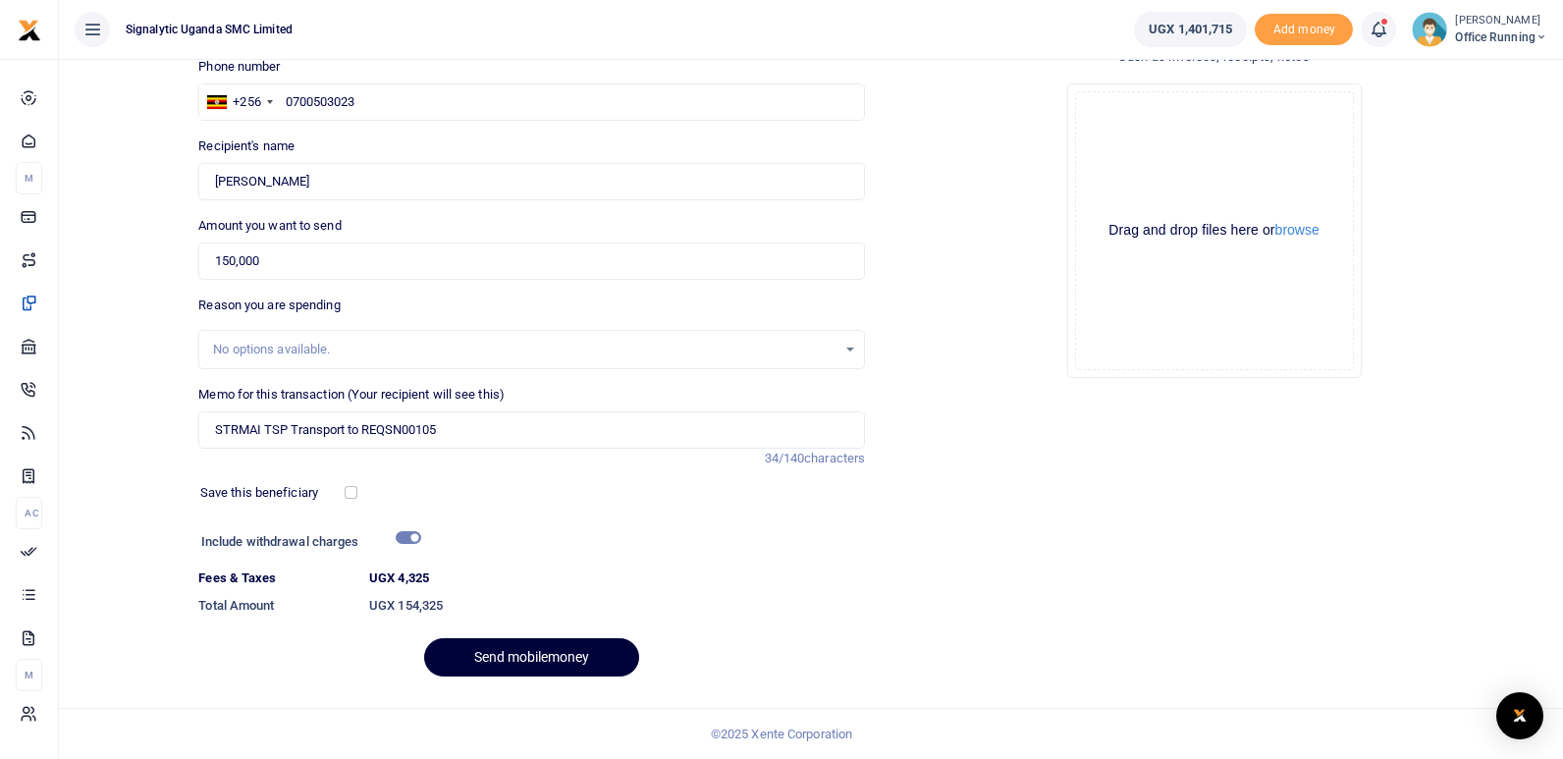
click at [517, 650] on button "Send mobilemoney" at bounding box center [531, 657] width 215 height 38
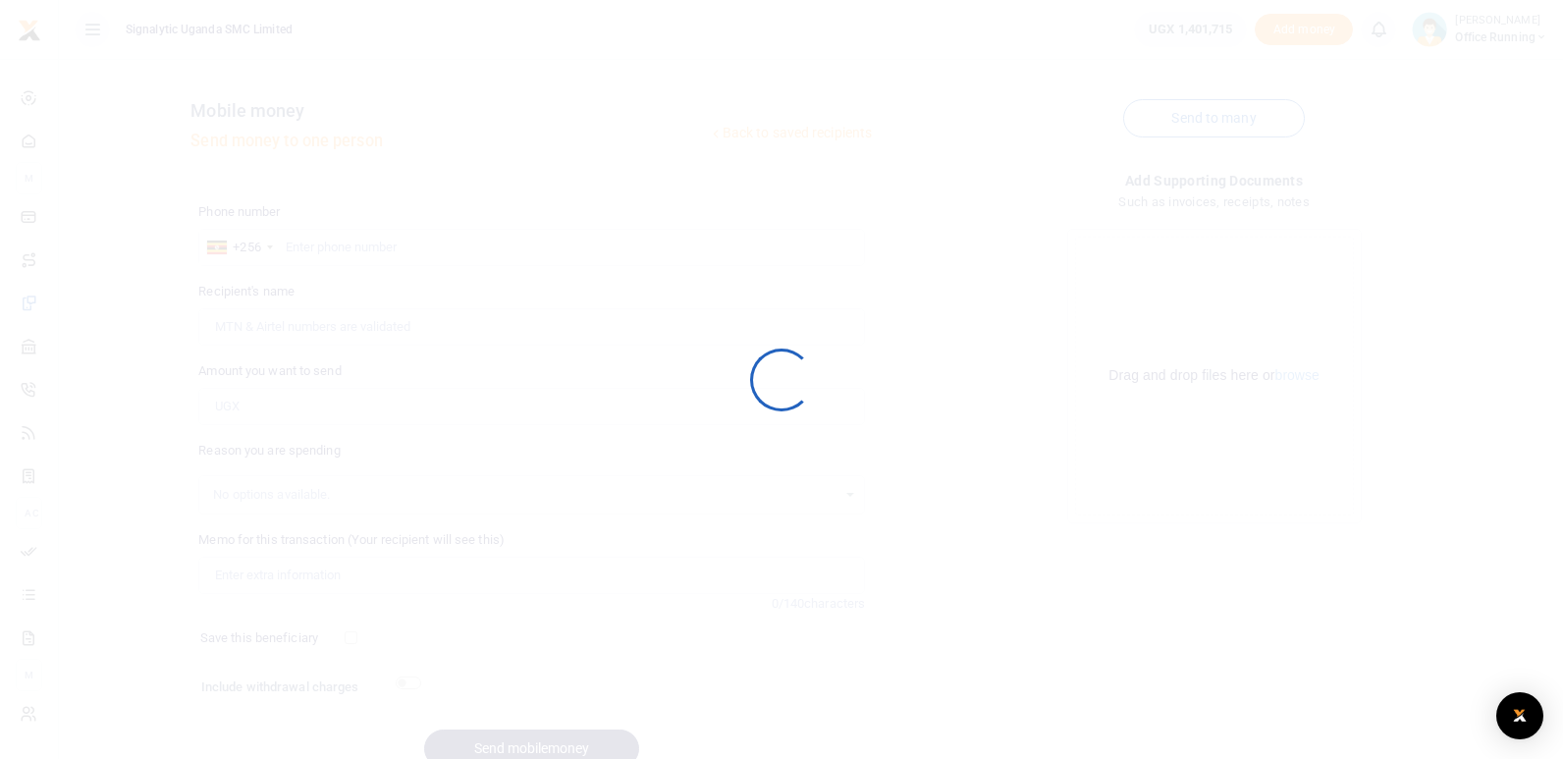
scroll to position [91, 0]
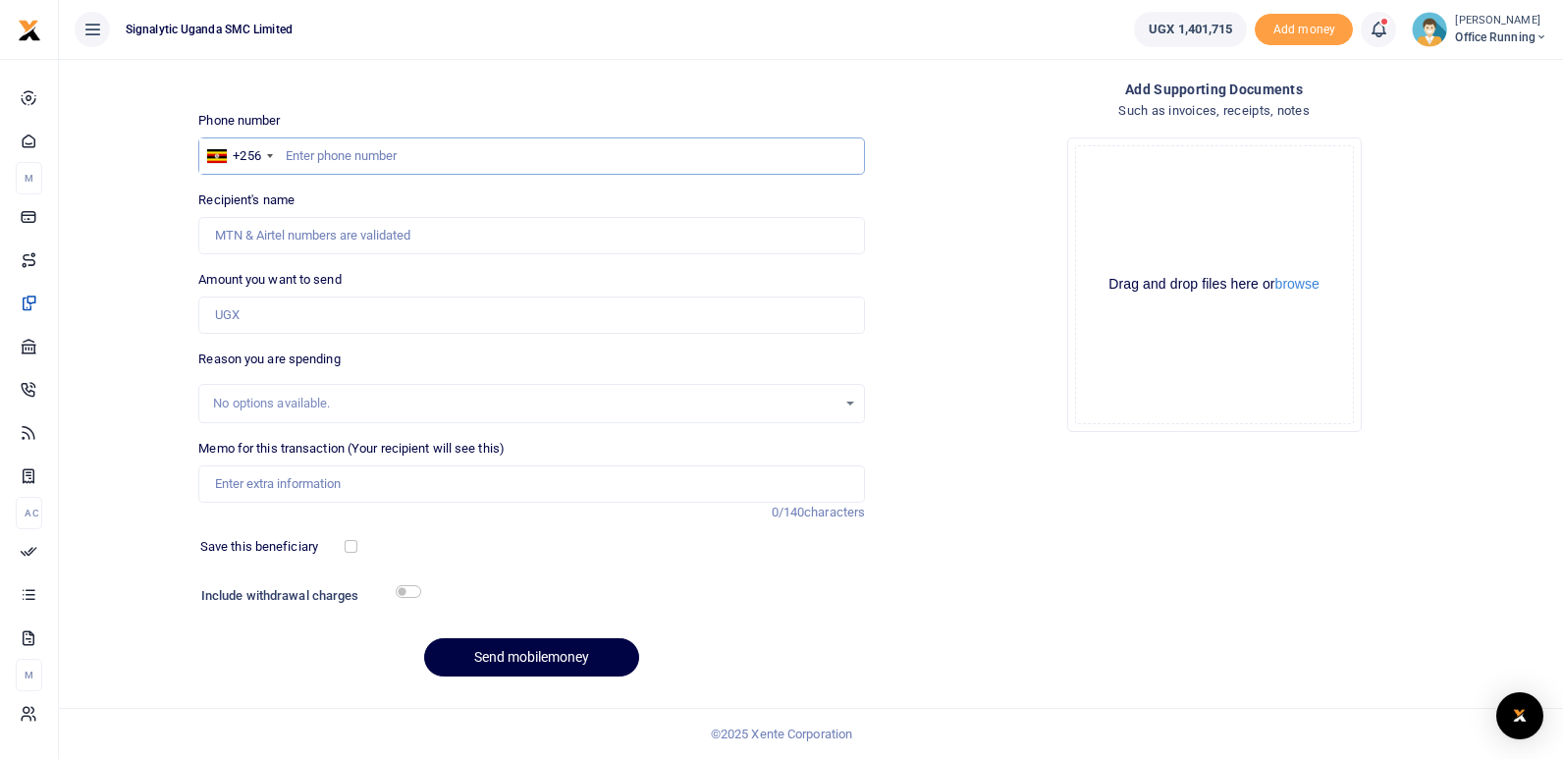
click at [370, 157] on input "text" at bounding box center [531, 155] width 667 height 37
paste input "0700 503023"
click at [320, 160] on input "0700 503023" at bounding box center [531, 155] width 667 height 37
type input "0700503023"
click at [290, 319] on input "Amount you want to send" at bounding box center [531, 315] width 667 height 37
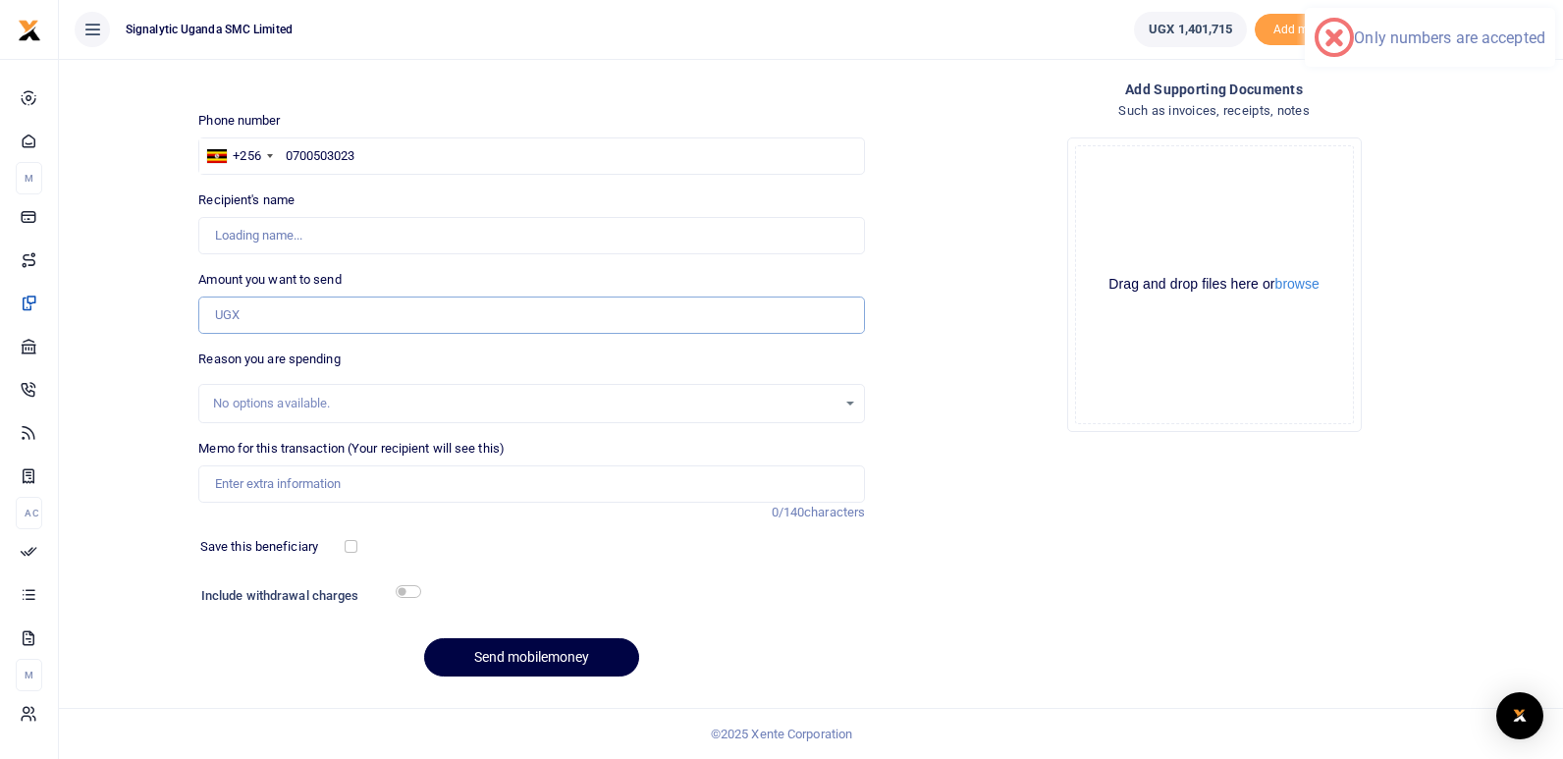
type input "Carol Nazziwa"
click at [122, 363] on div "Back to saved recipients Mobile money Send money to one person Send to many Pho…" at bounding box center [811, 337] width 1488 height 709
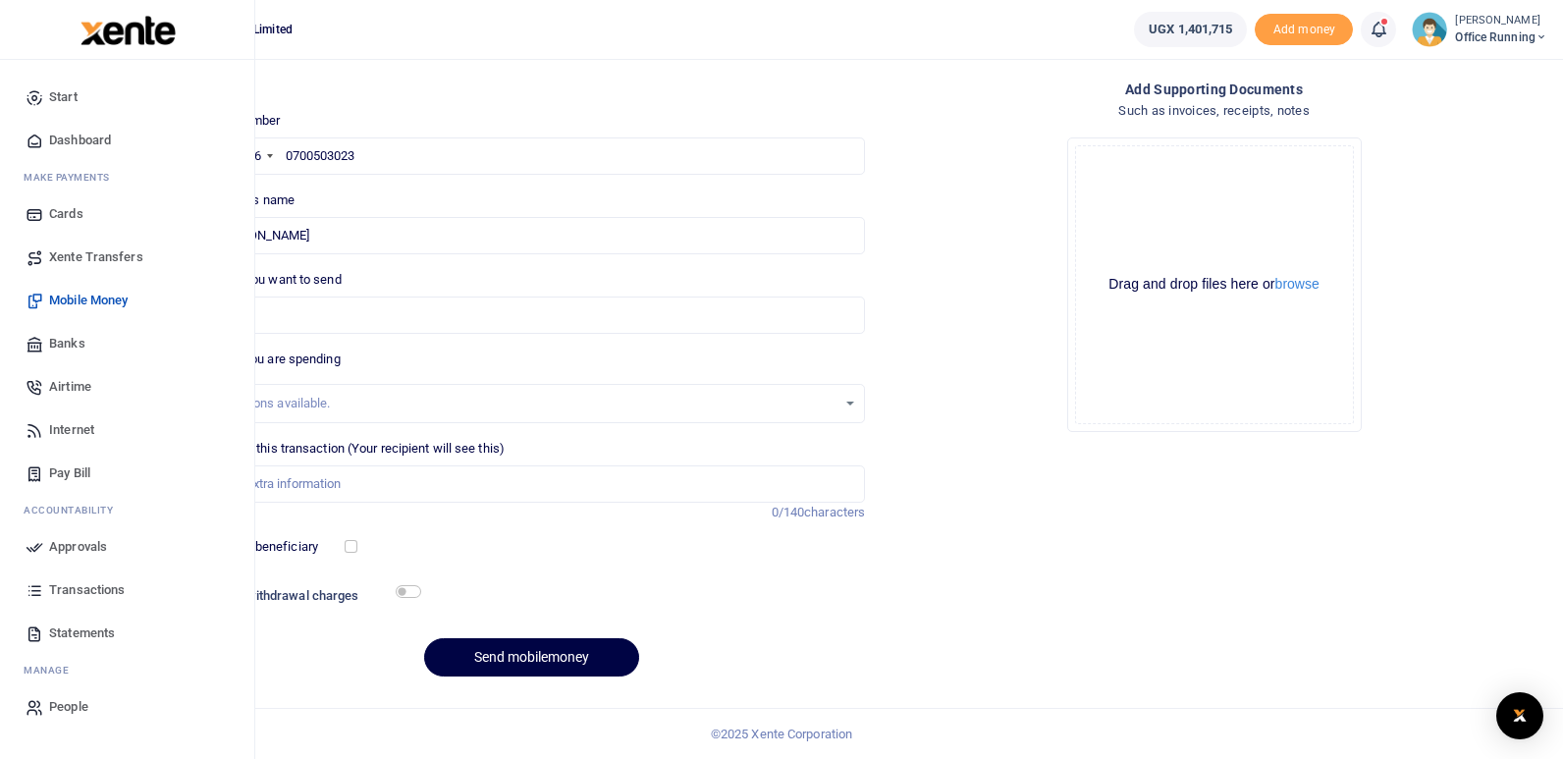
click at [84, 548] on span "Approvals" at bounding box center [78, 547] width 58 height 20
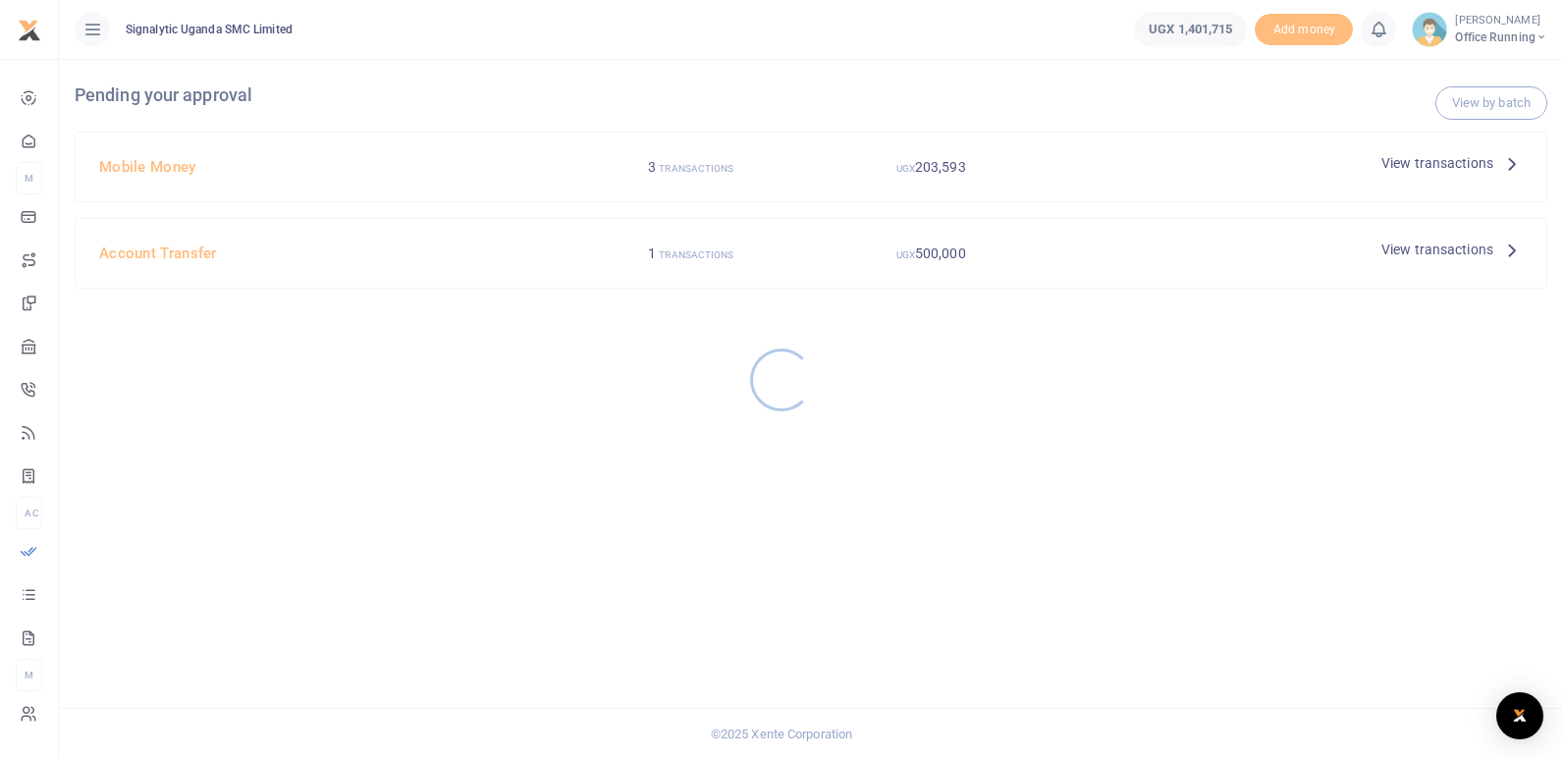
click at [1332, 171] on div at bounding box center [781, 379] width 1563 height 759
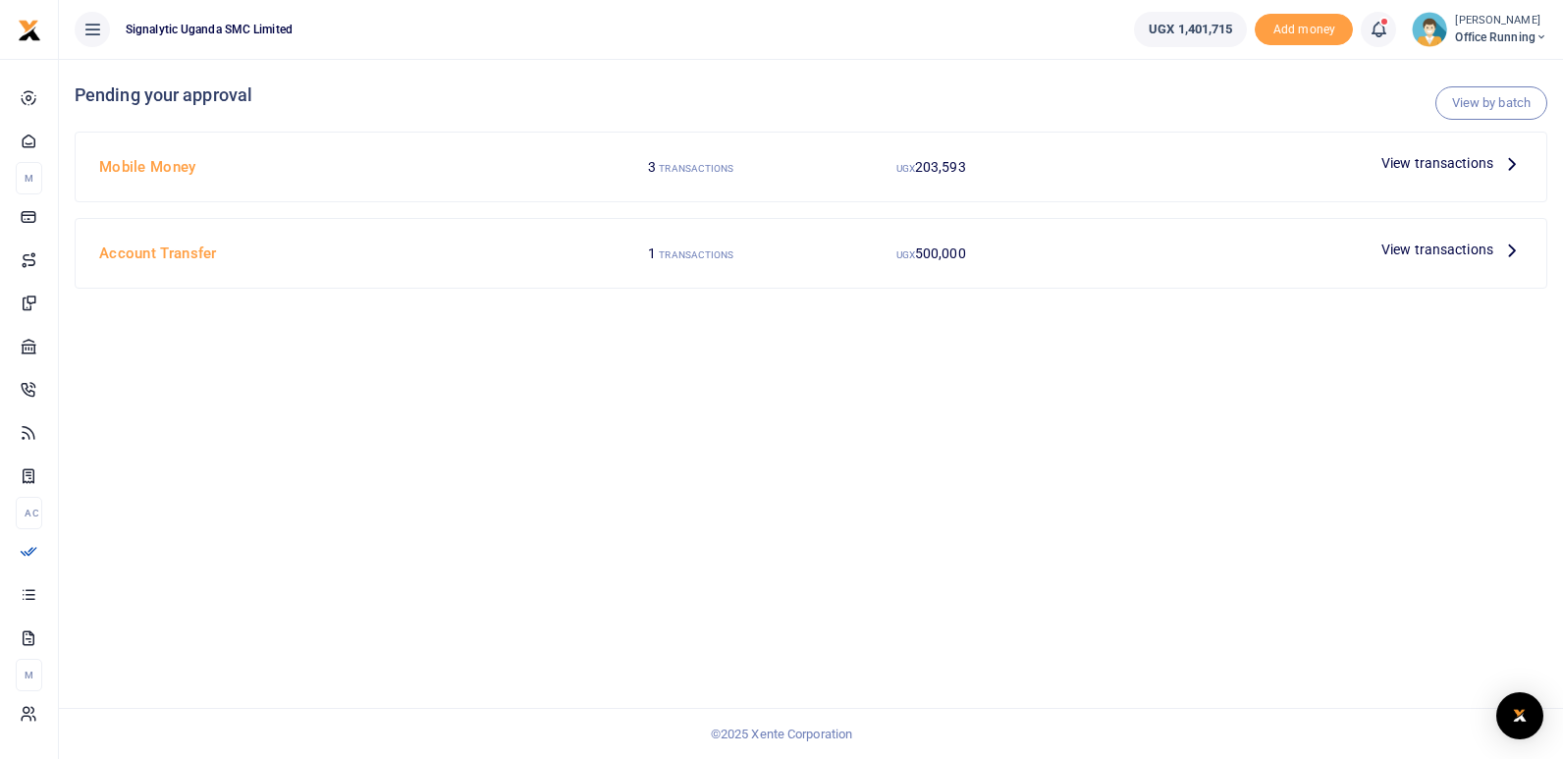
click at [1421, 163] on span "View transactions" at bounding box center [1437, 163] width 112 height 22
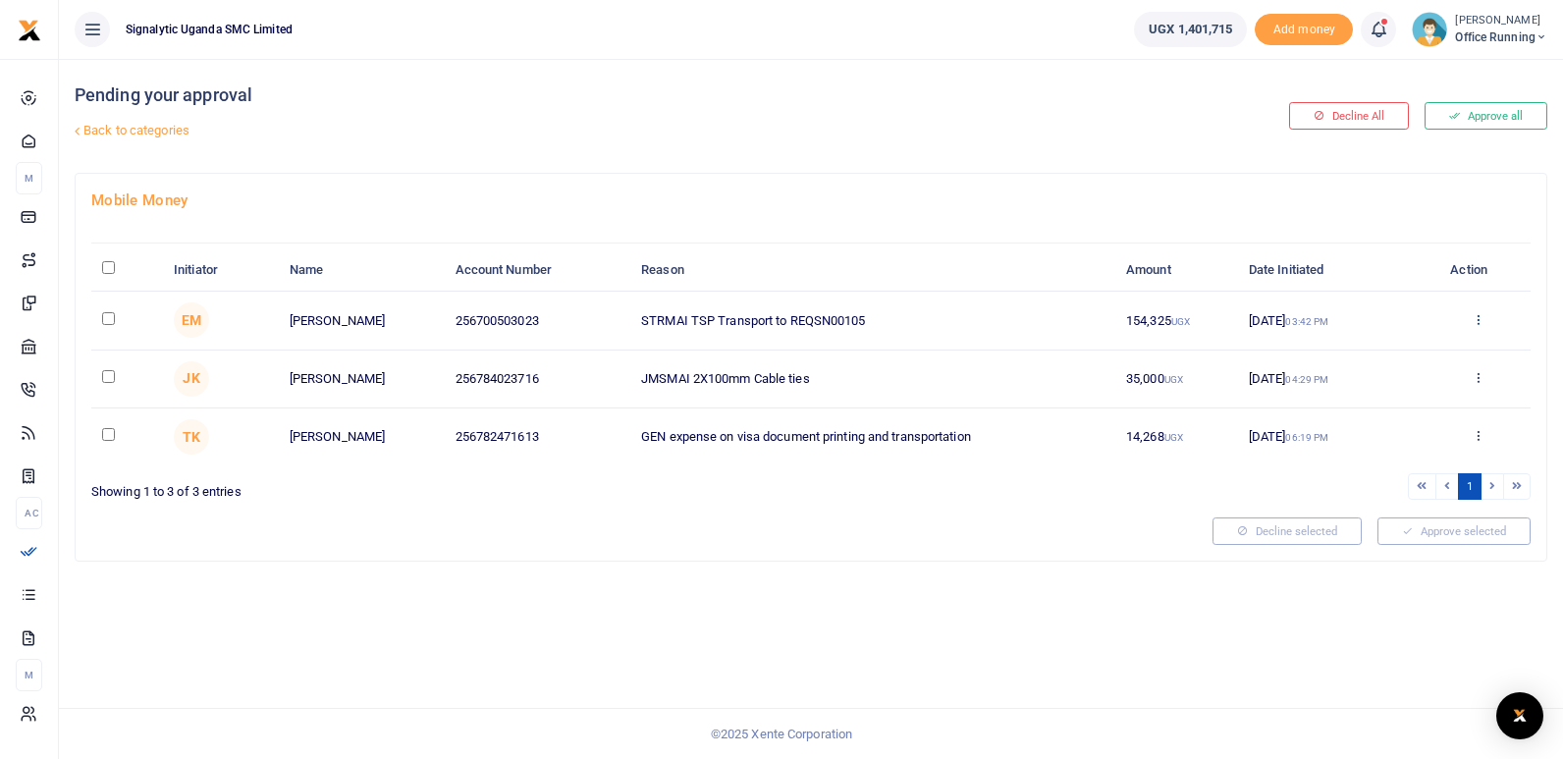
click at [1476, 319] on icon at bounding box center [1478, 319] width 13 height 14
click at [1405, 356] on link "Approve" at bounding box center [1405, 351] width 155 height 27
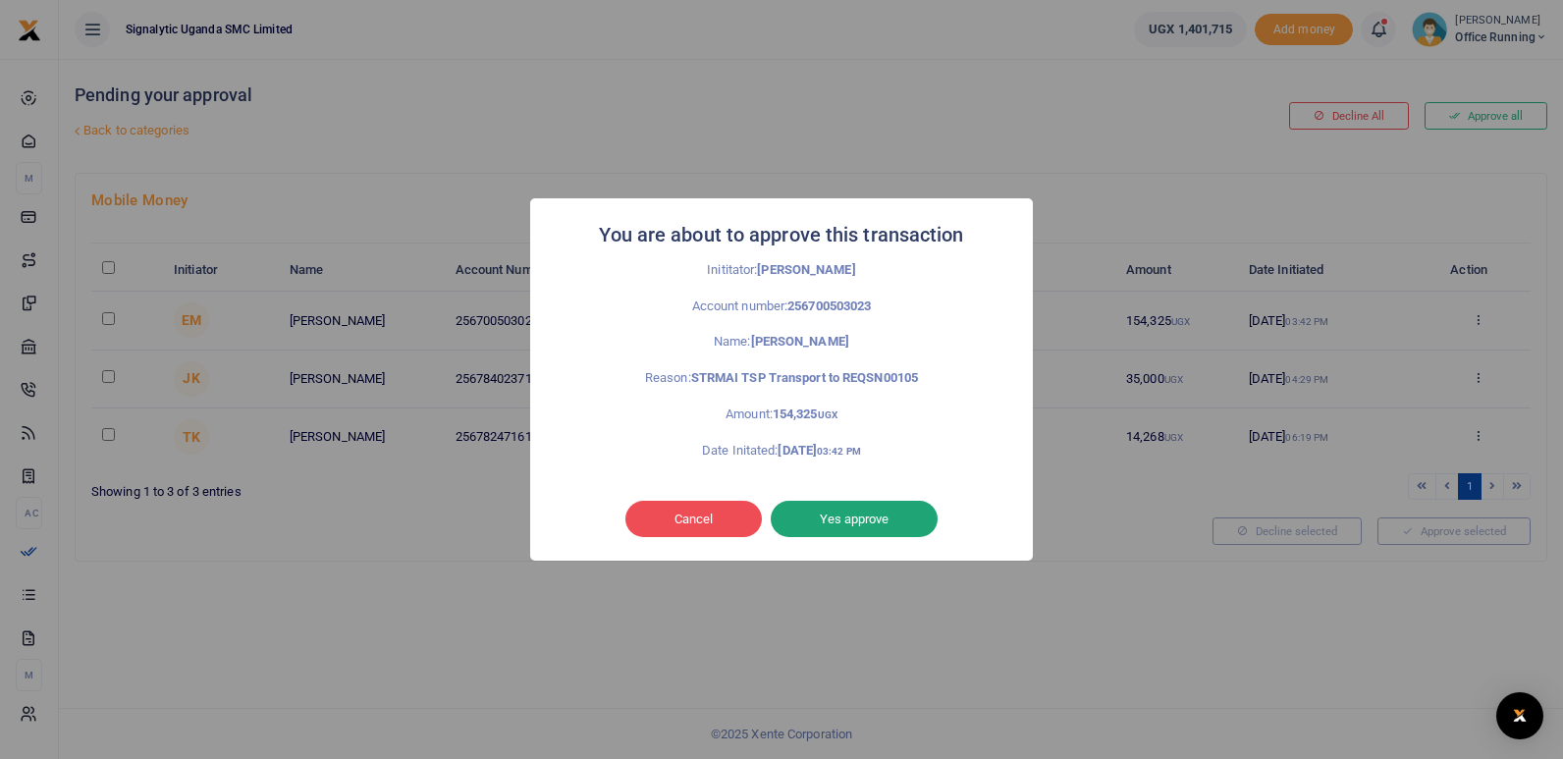
click at [907, 515] on button "Yes approve" at bounding box center [854, 519] width 167 height 37
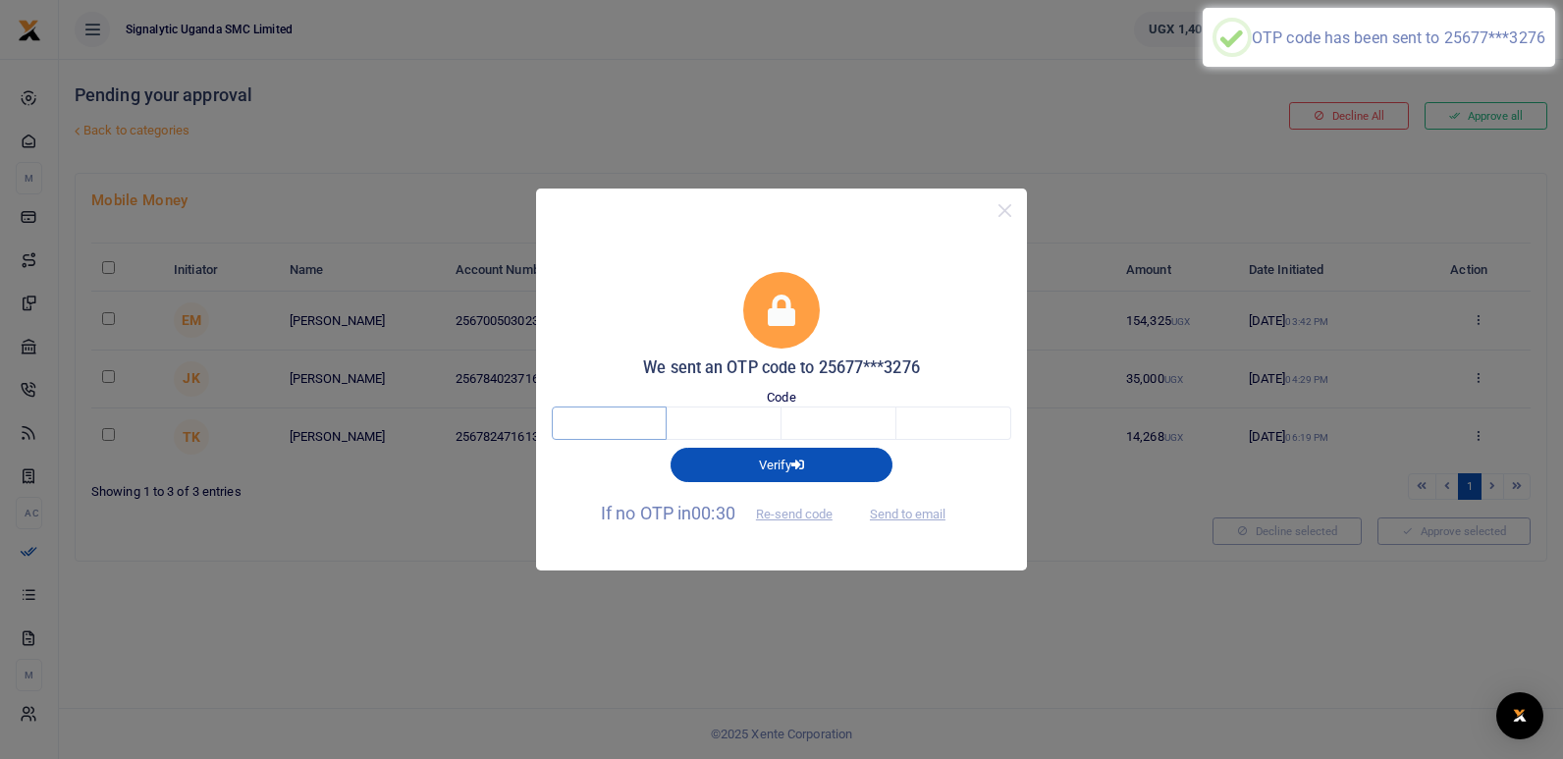
click at [592, 414] on input "text" at bounding box center [609, 422] width 115 height 33
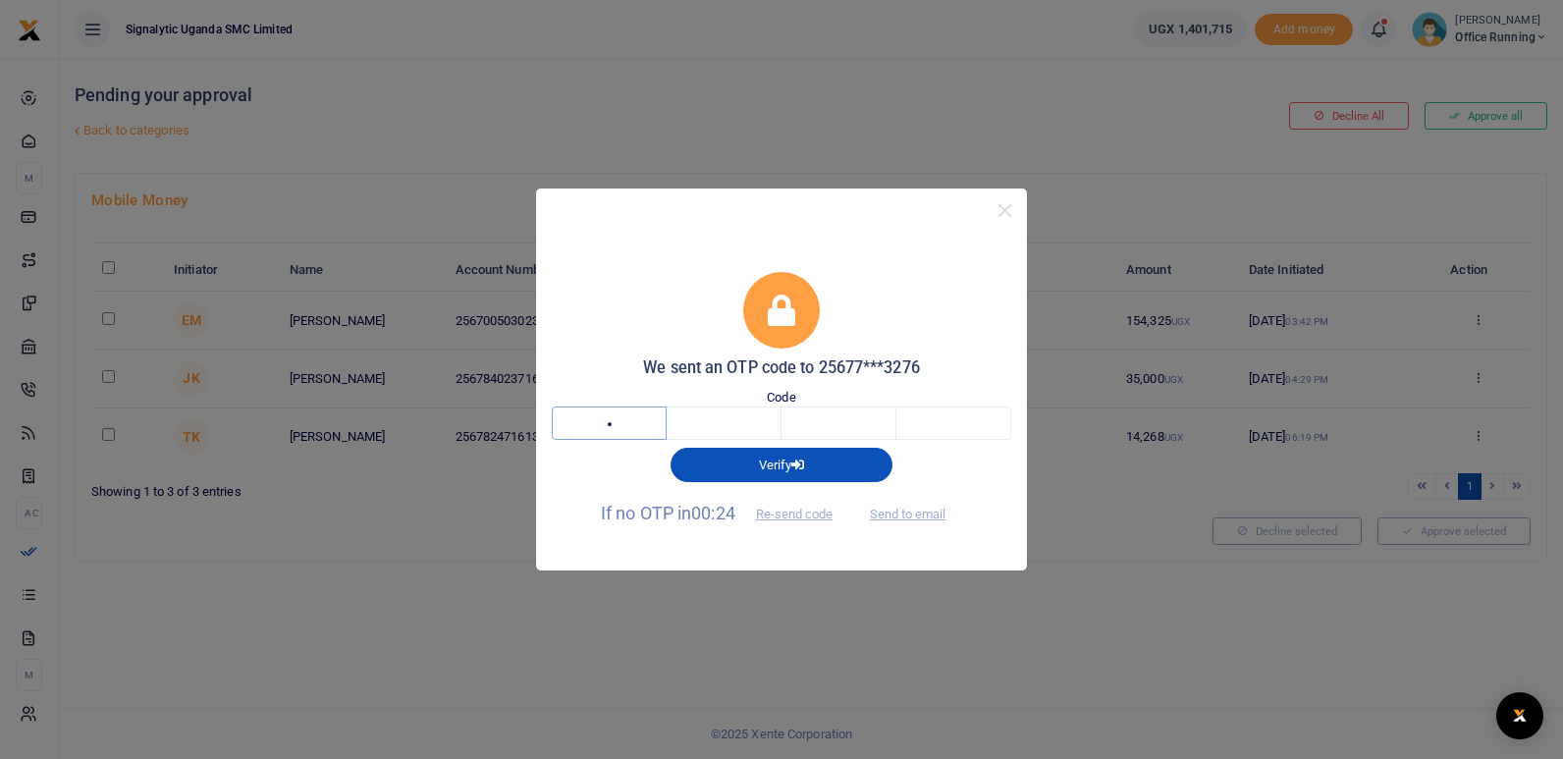
type input "9"
type input "7"
type input "2"
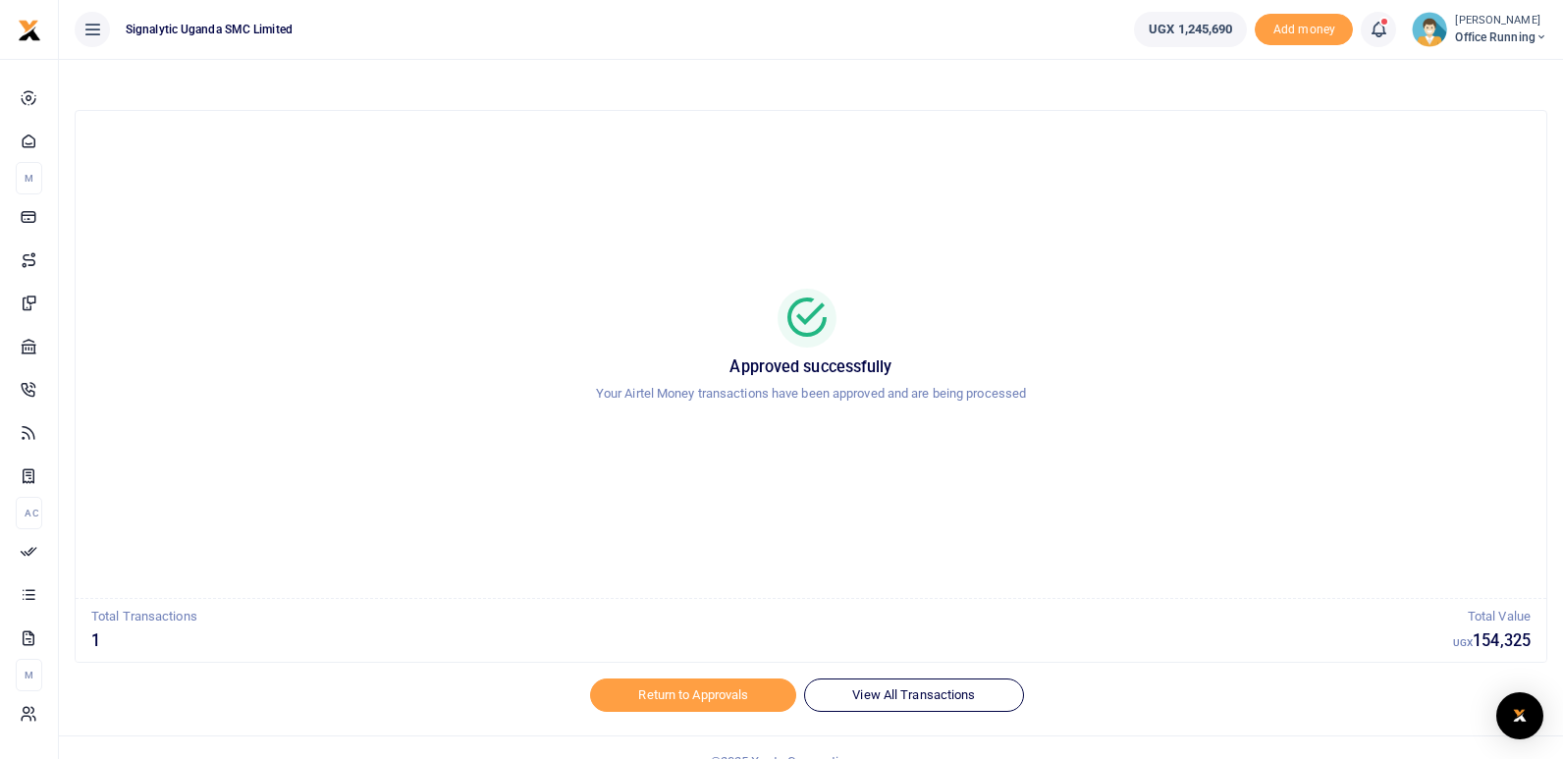
click at [1008, 253] on div "Approved successfully Your Airtel Money transactions have been approved and are…" at bounding box center [811, 355] width 1424 height 456
